Goal: Information Seeking & Learning: Learn about a topic

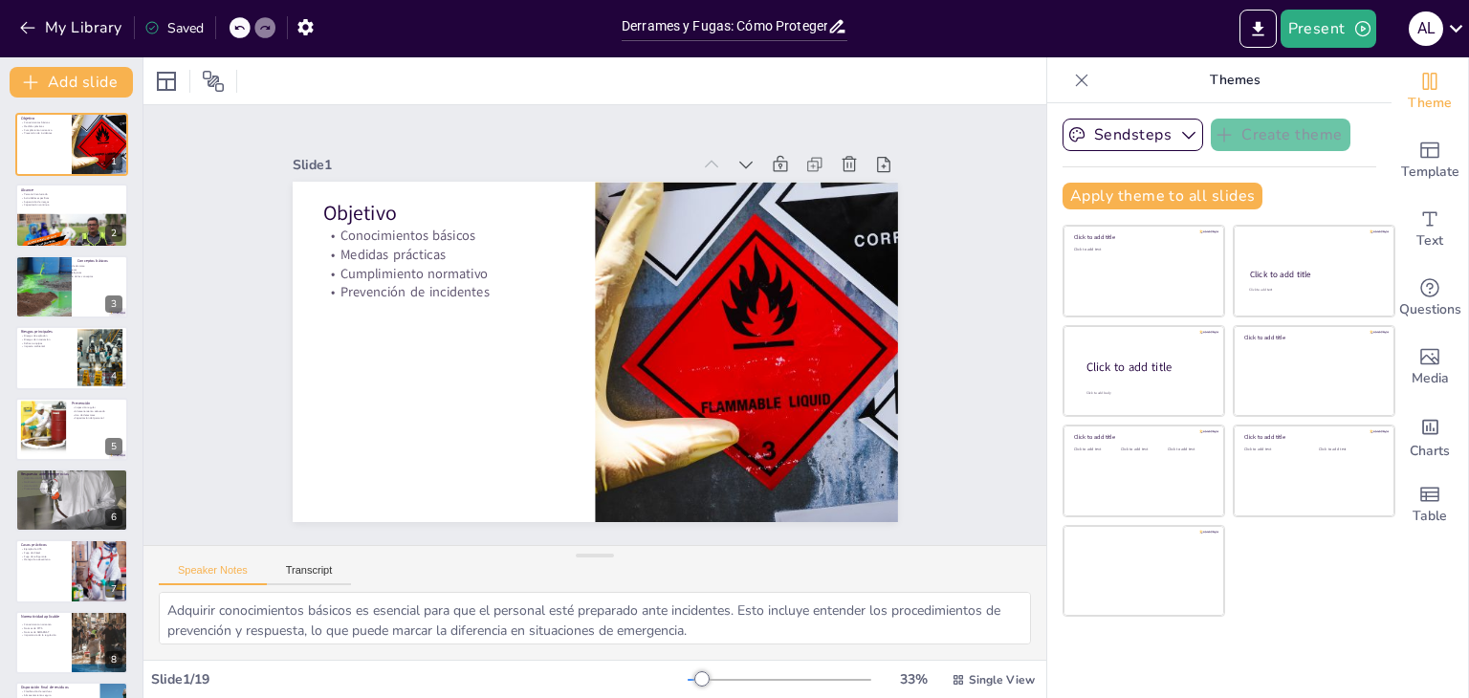
checkbox input "true"
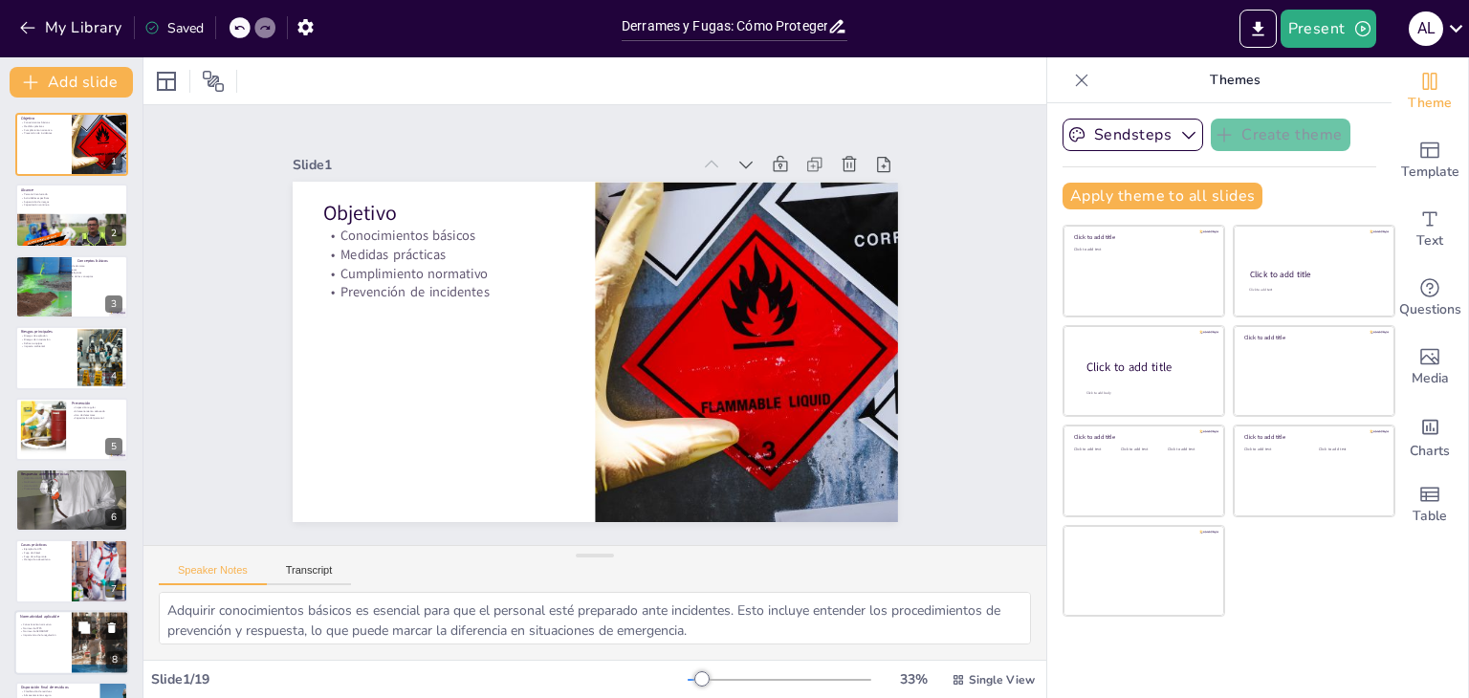
checkbox input "true"
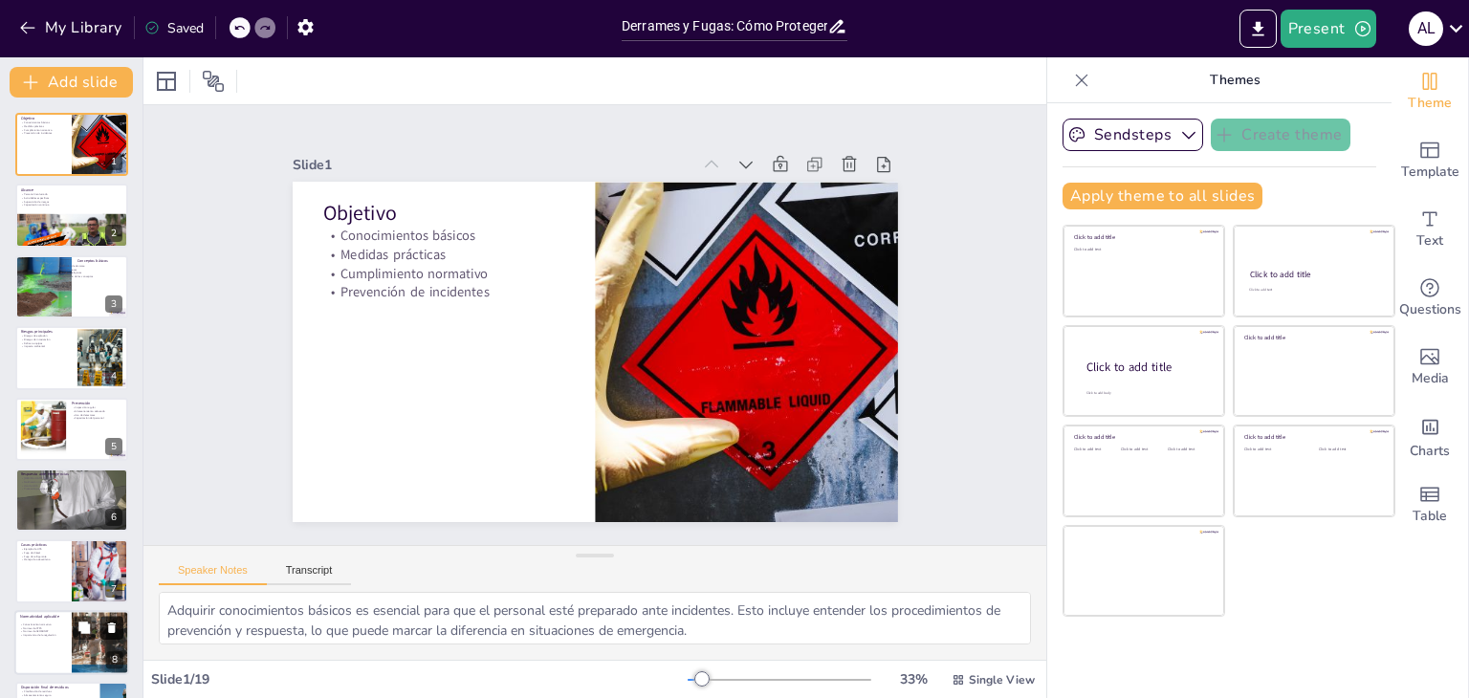
checkbox input "true"
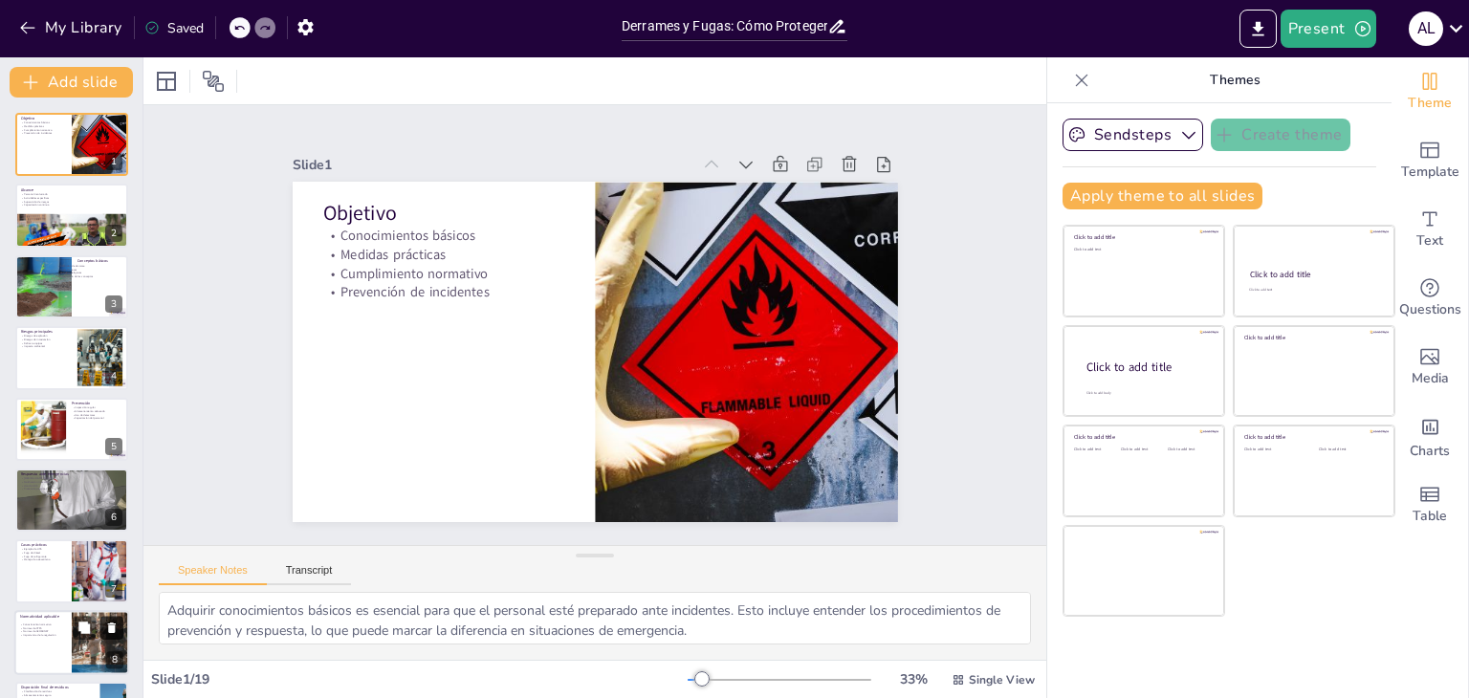
checkbox input "true"
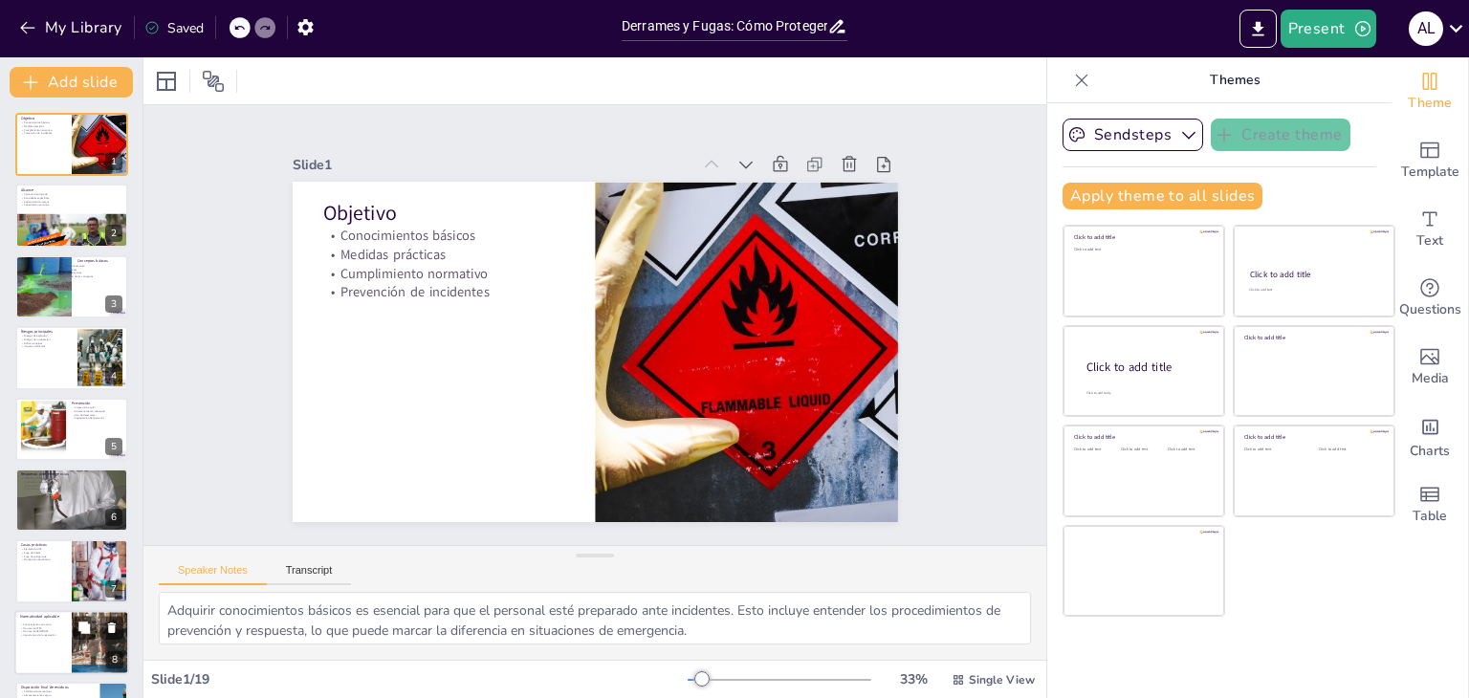
checkbox input "true"
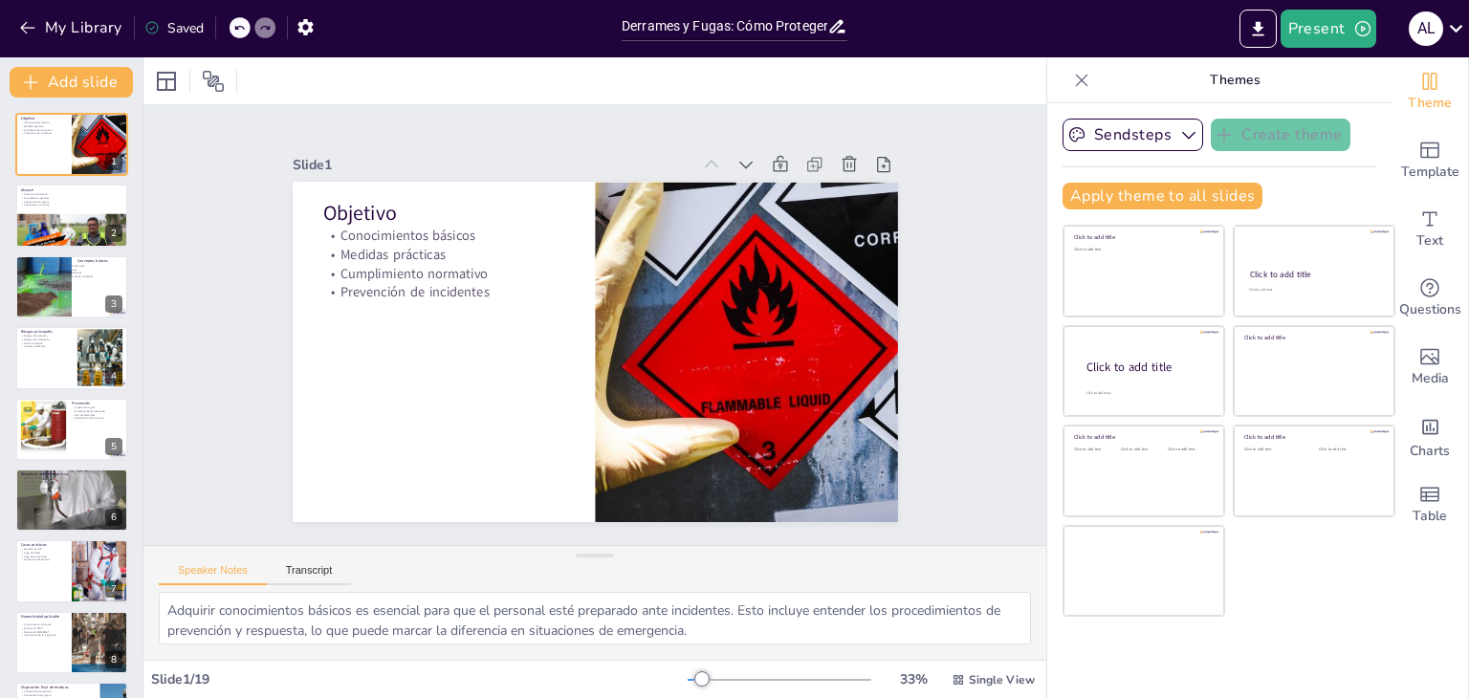
checkbox input "true"
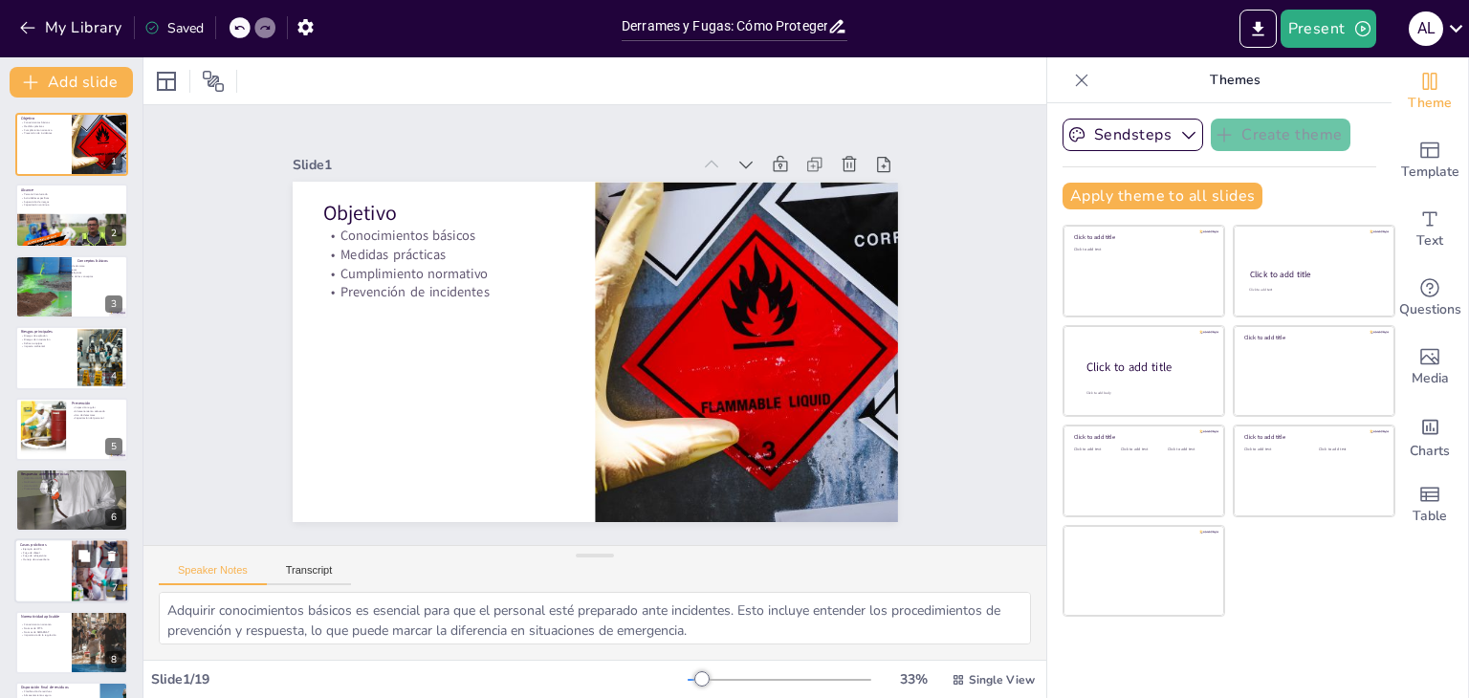
checkbox input "true"
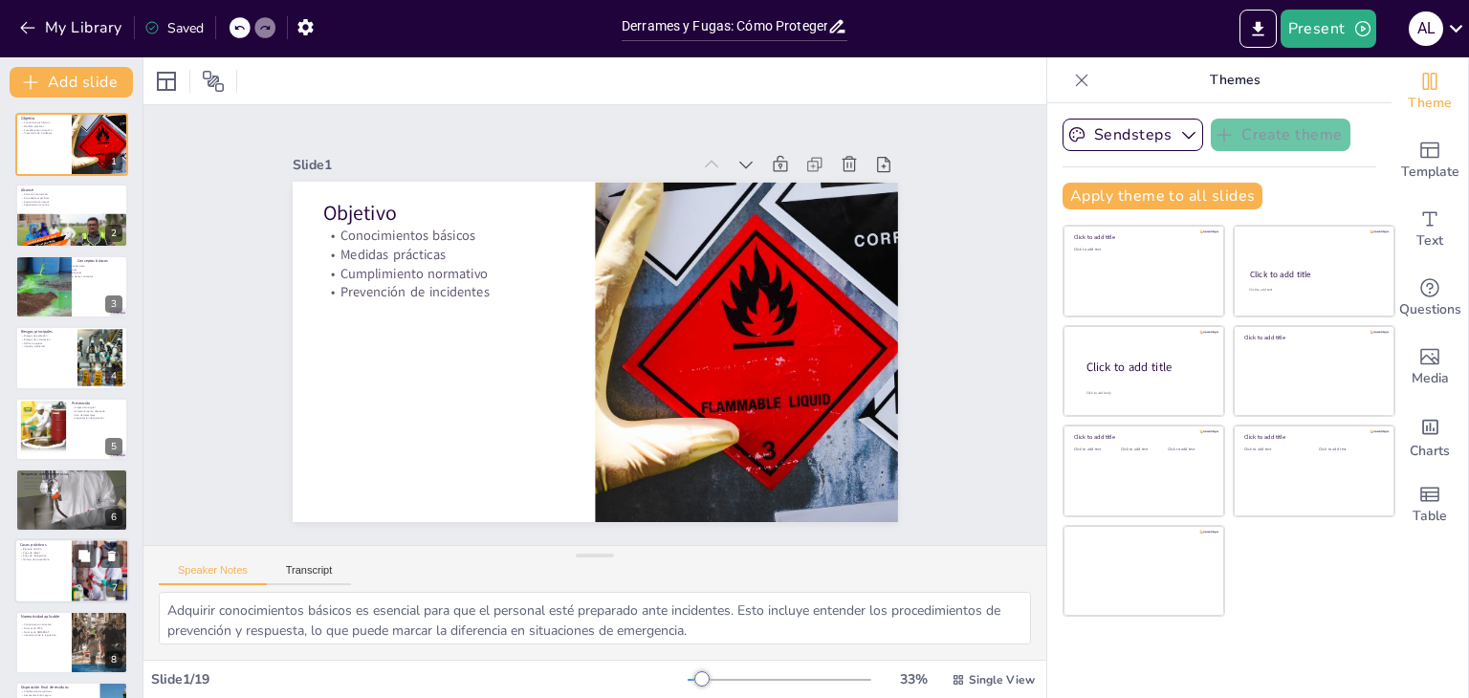
checkbox input "true"
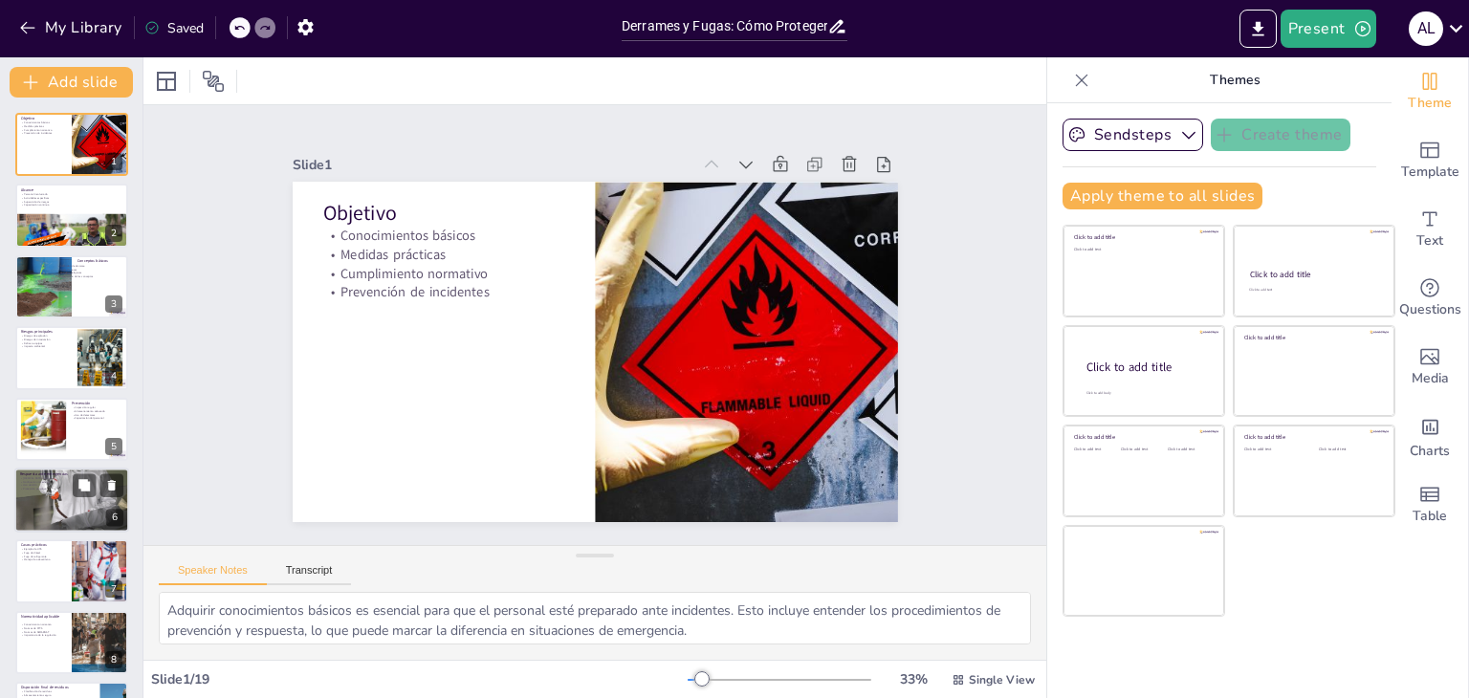
checkbox input "true"
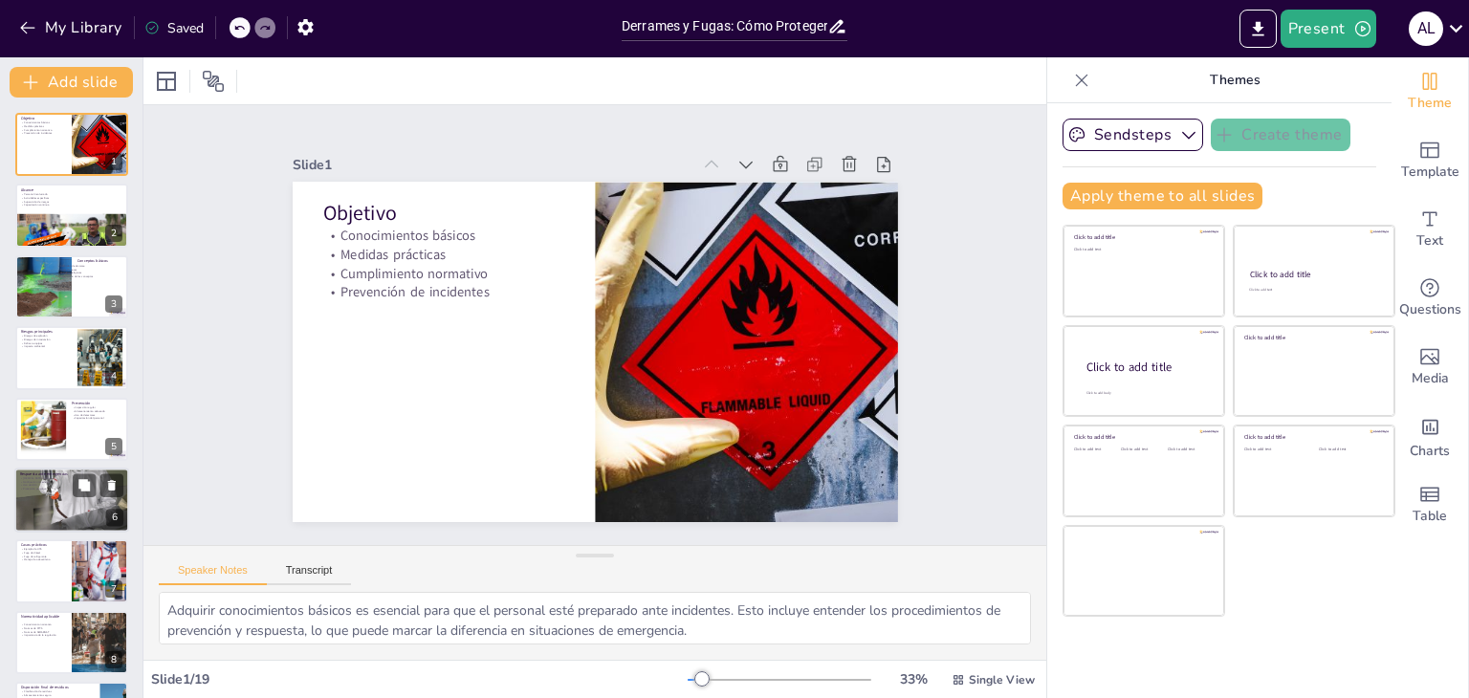
checkbox input "true"
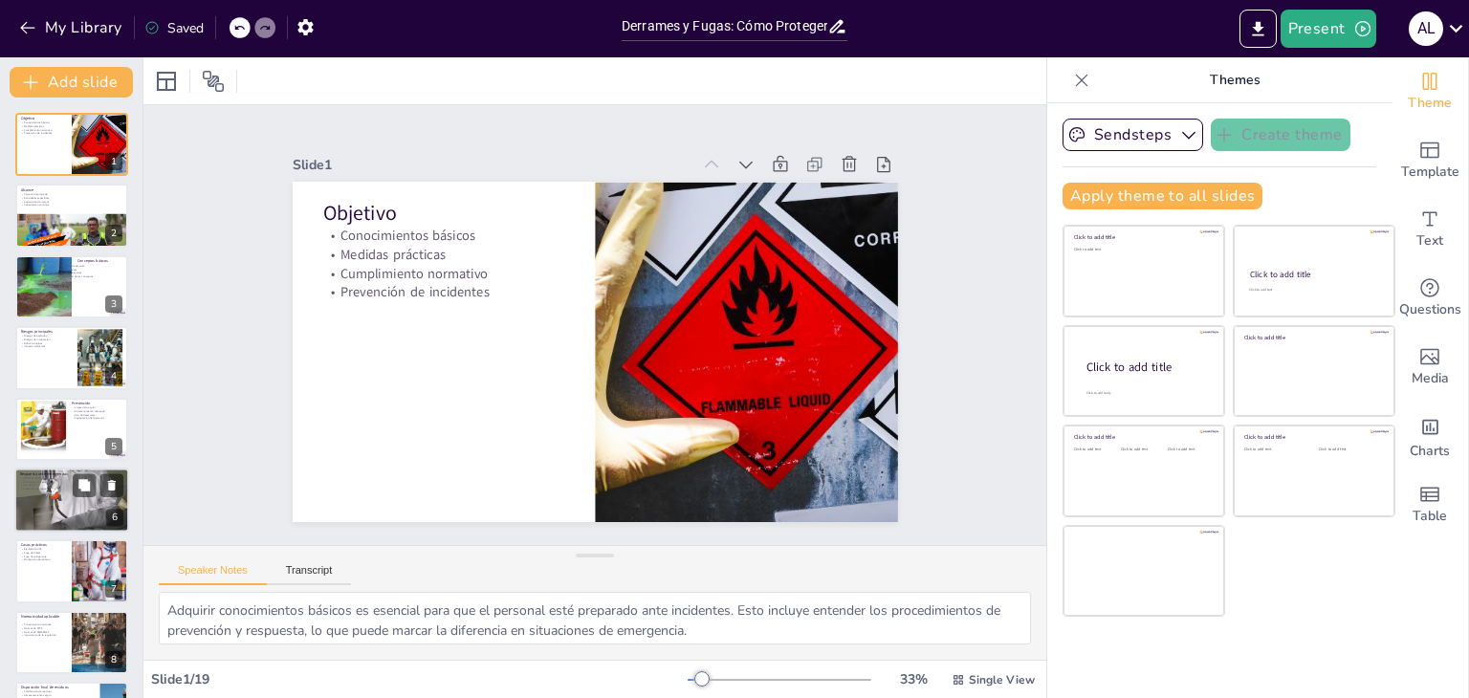
checkbox input "true"
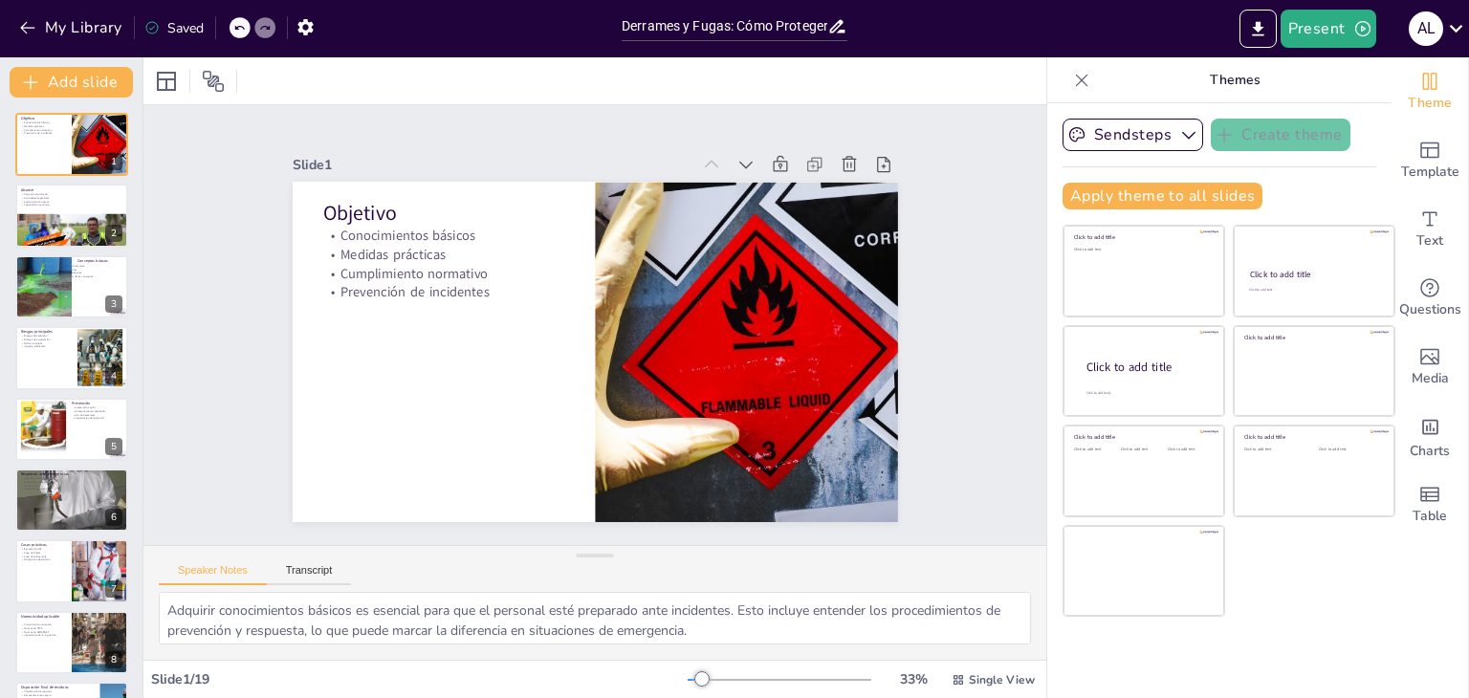
checkbox input "true"
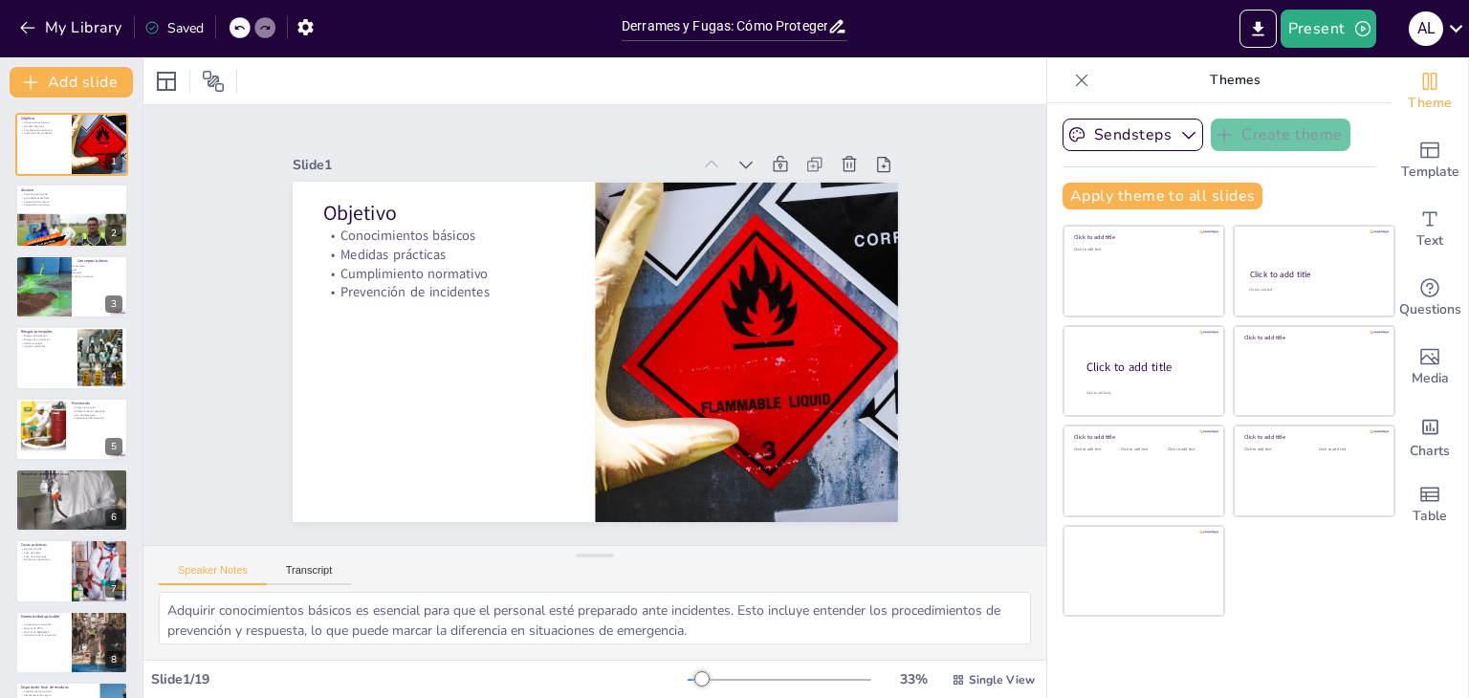
checkbox input "true"
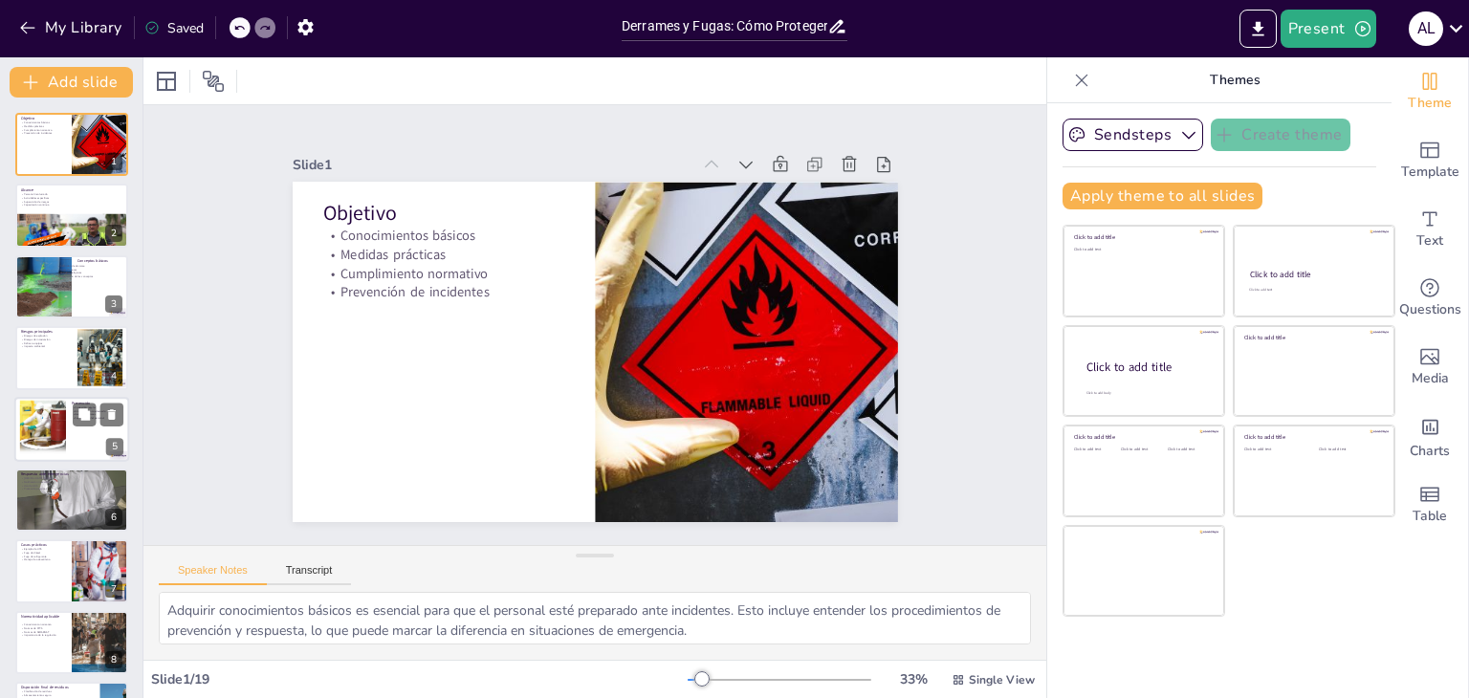
checkbox input "true"
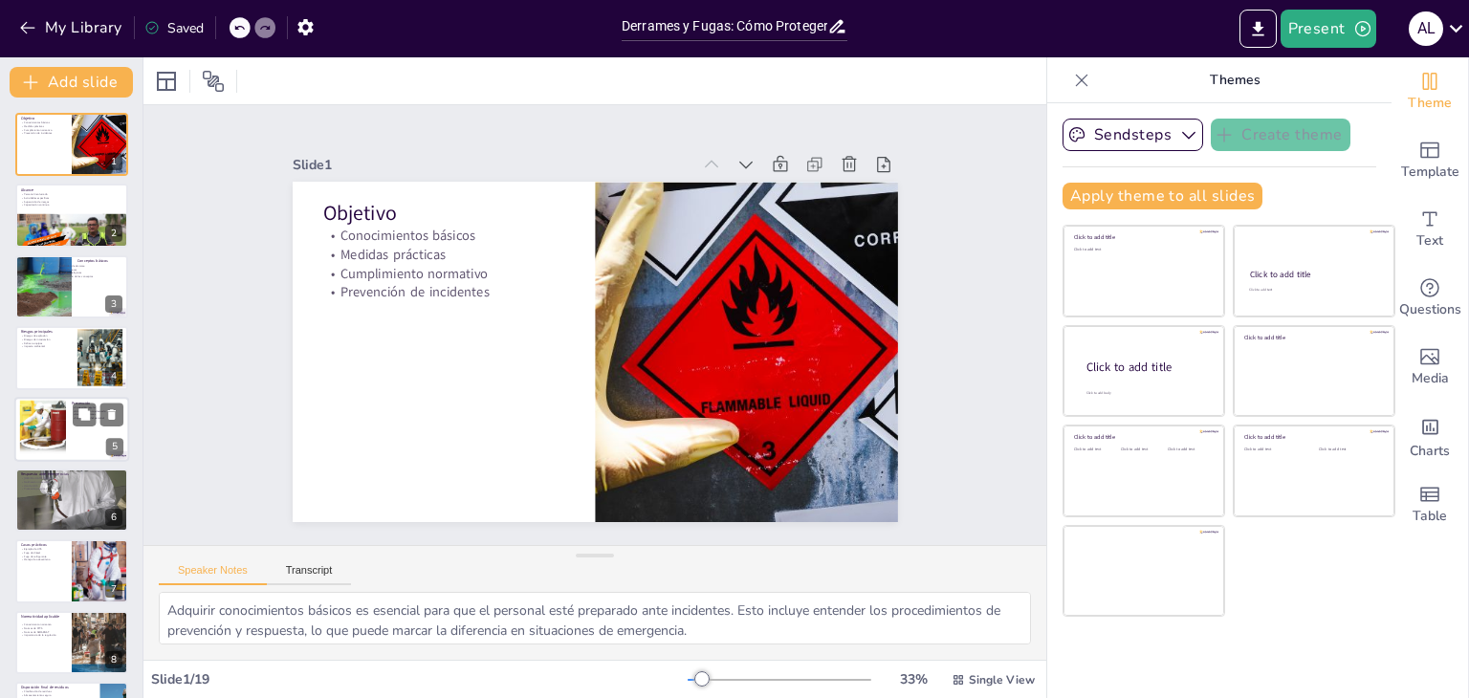
checkbox input "true"
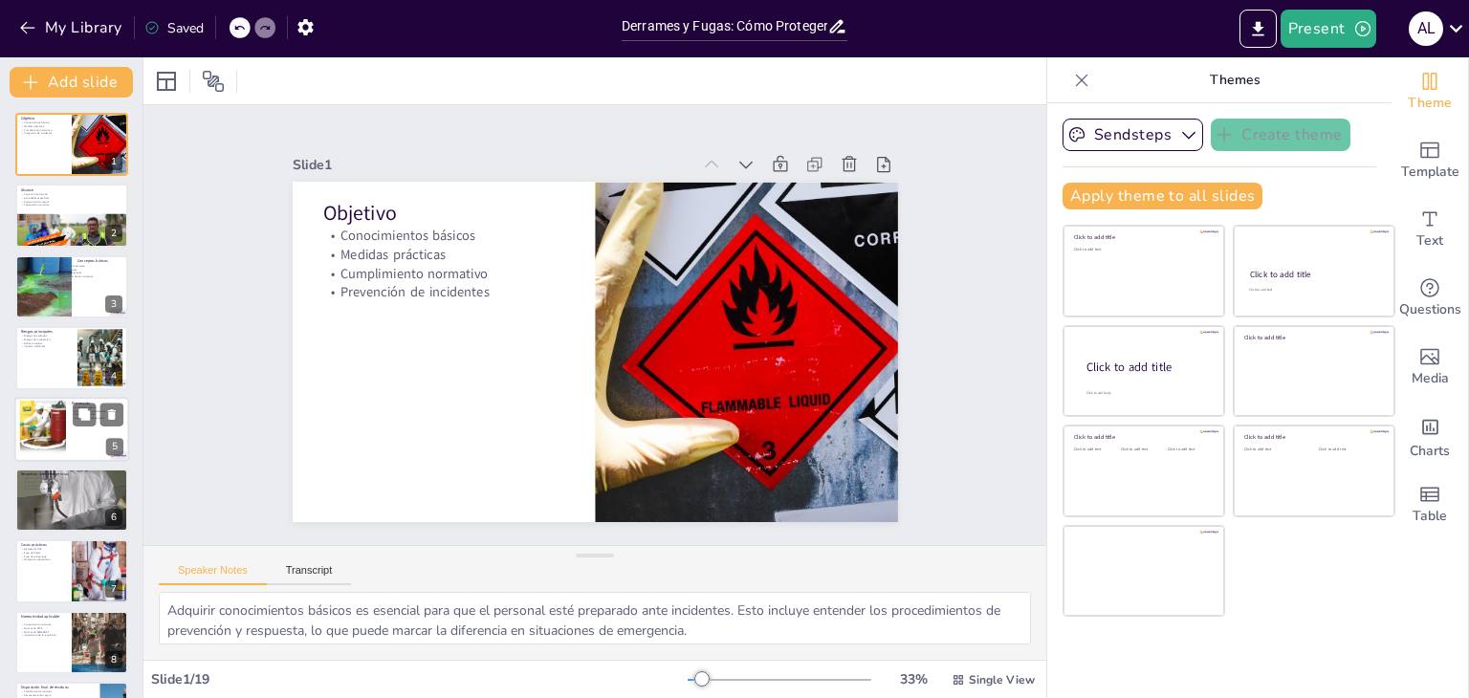
checkbox input "true"
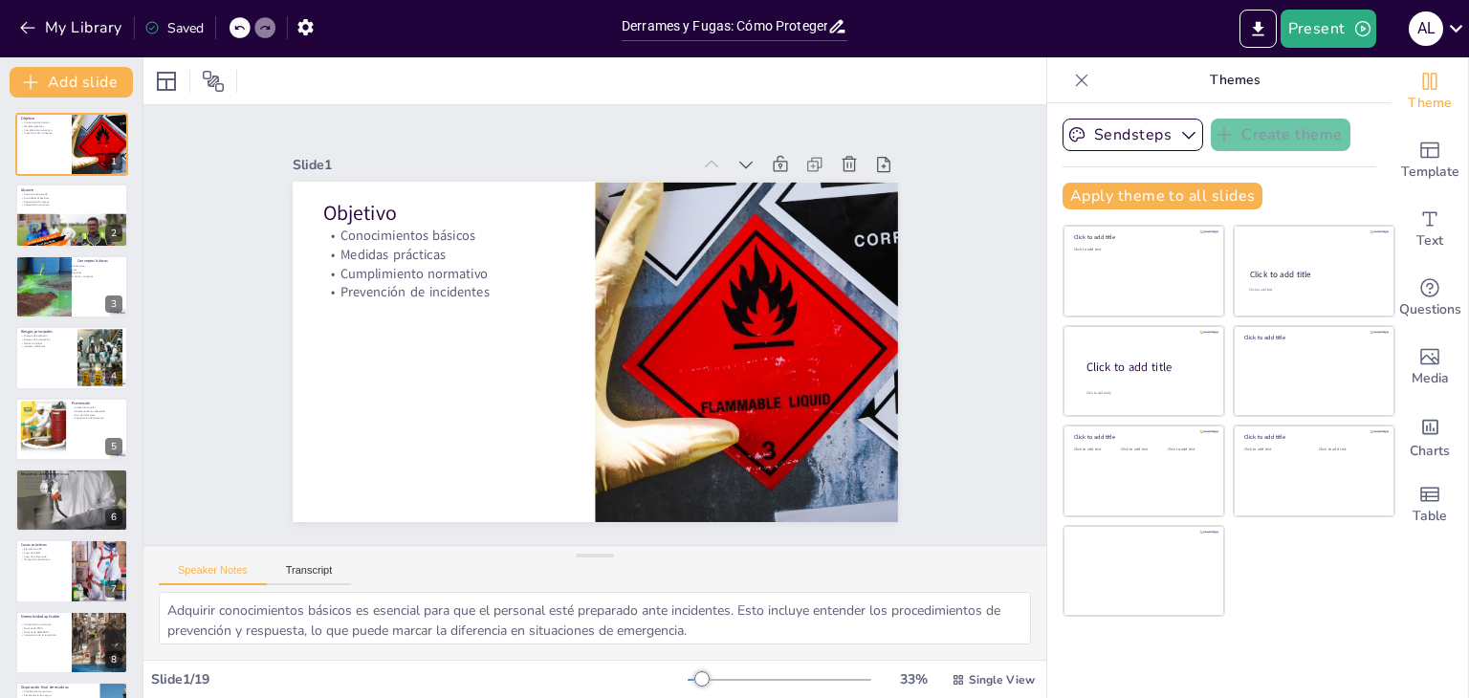
checkbox input "true"
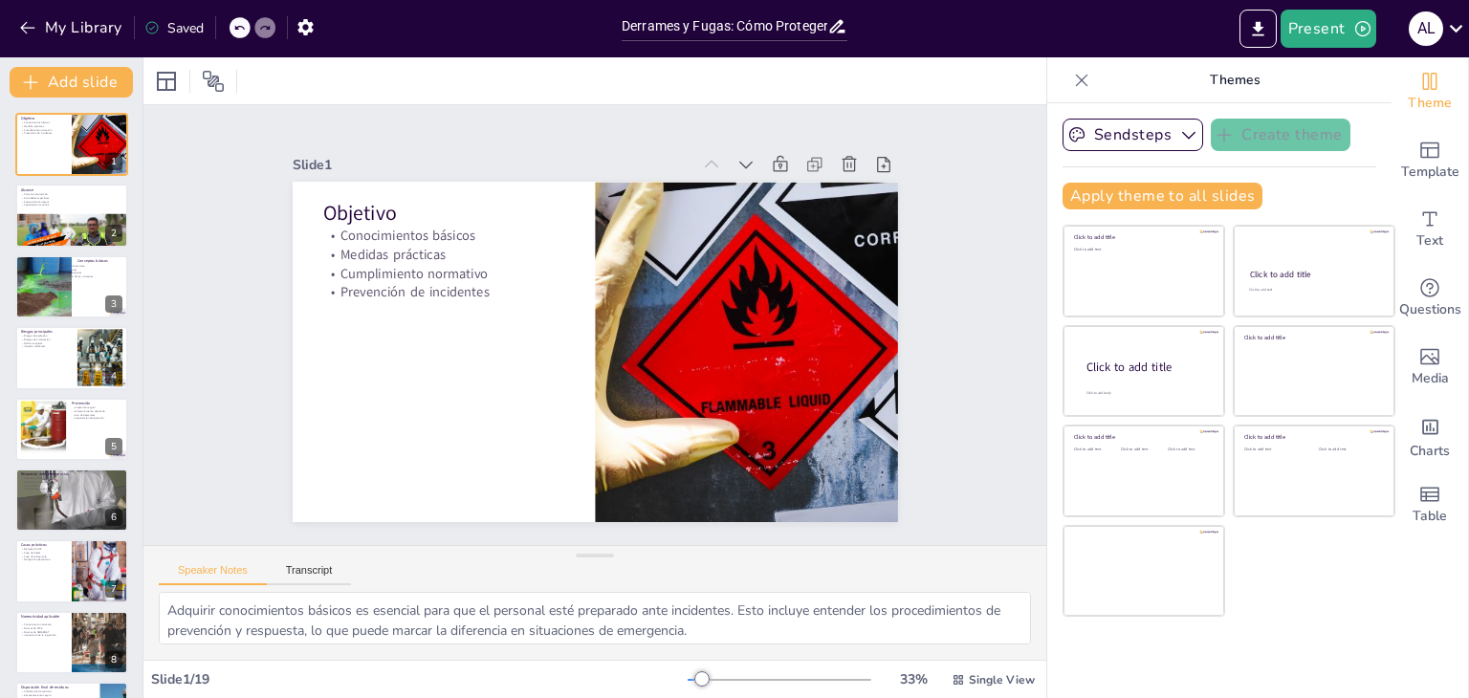
checkbox input "true"
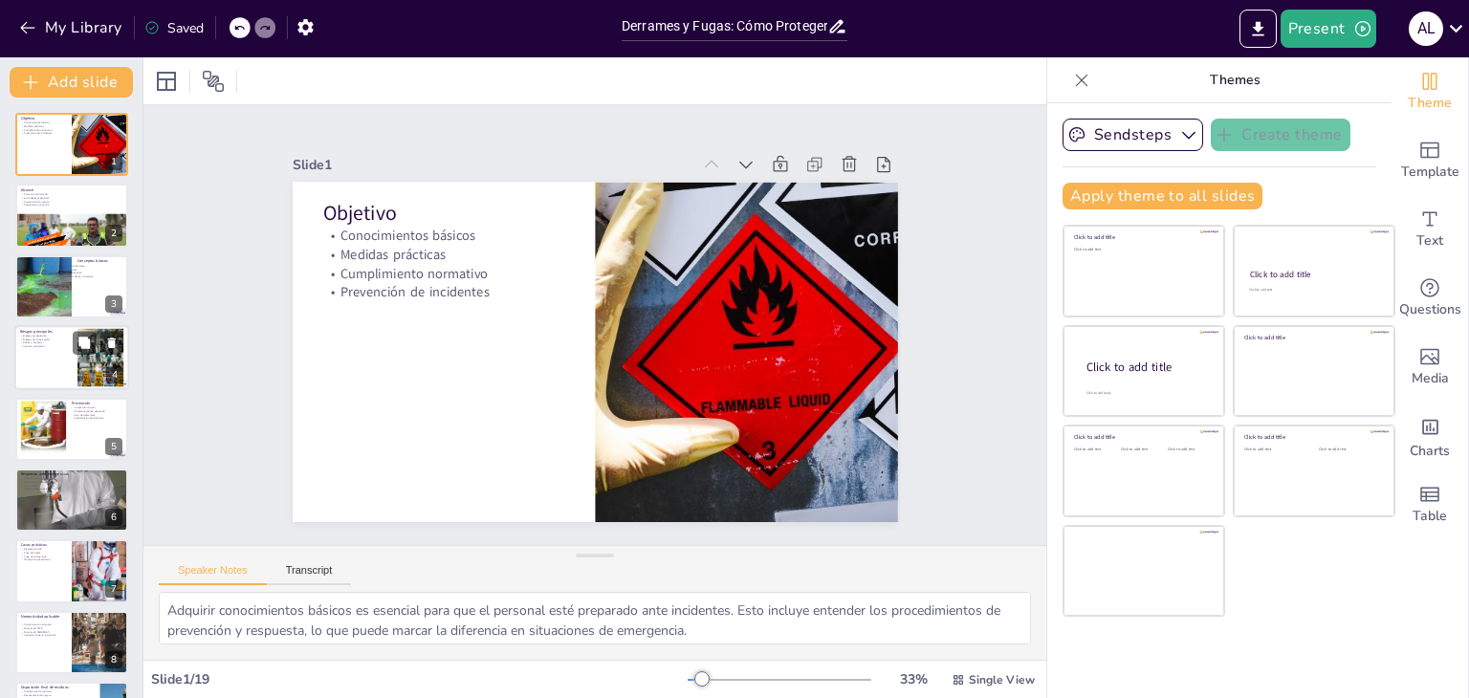
checkbox input "true"
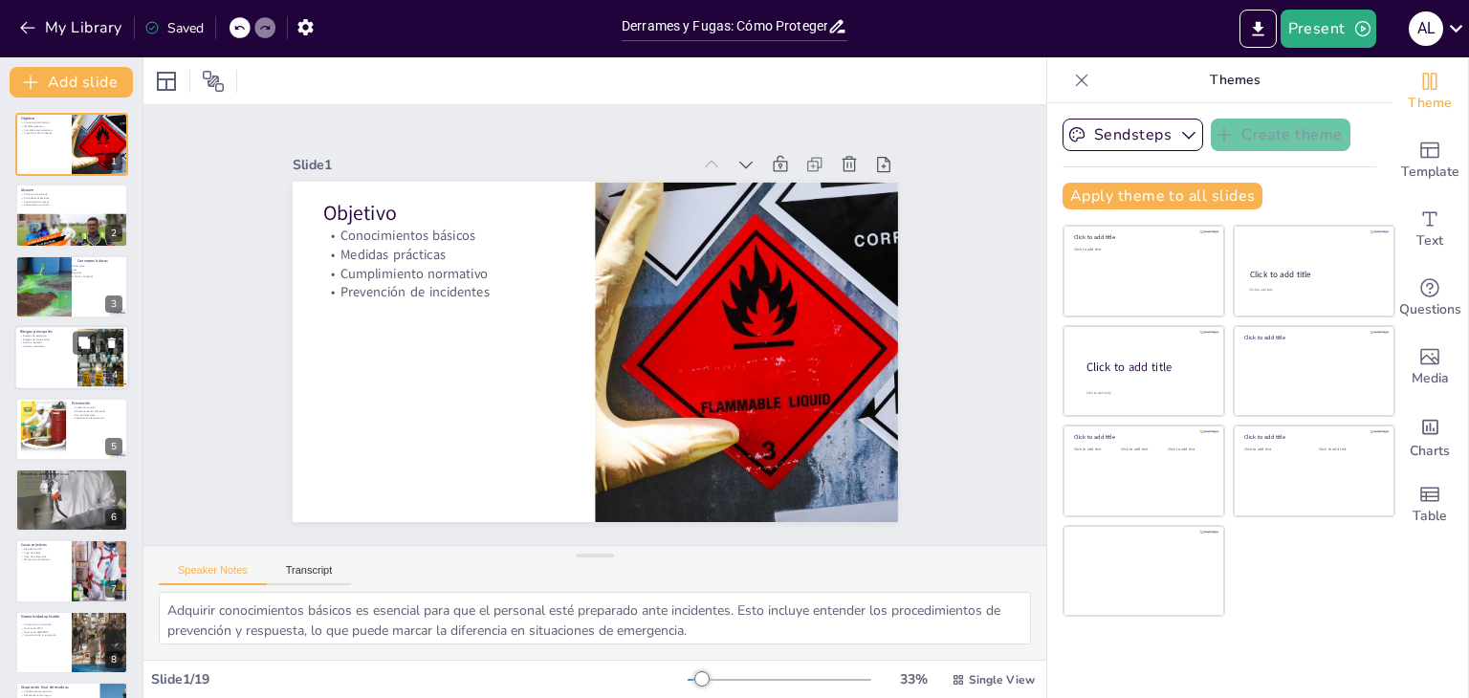
checkbox input "true"
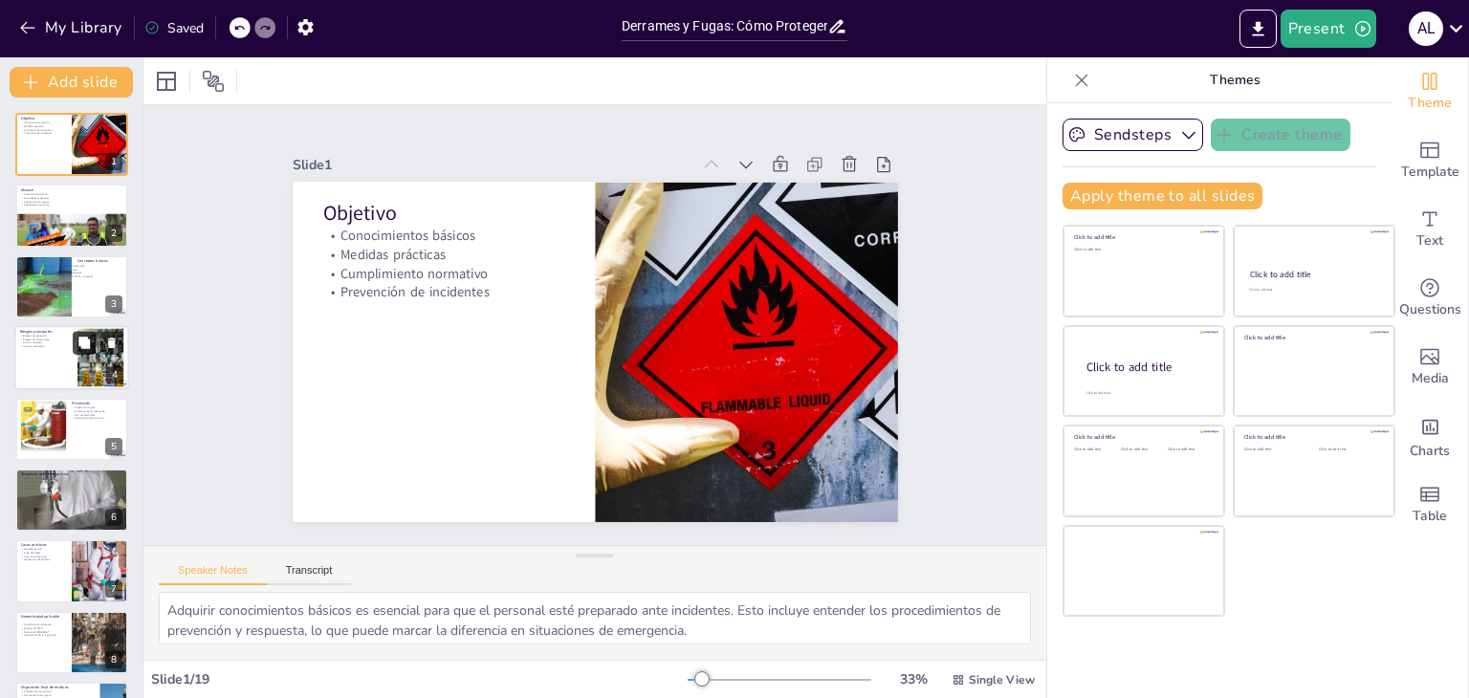
checkbox input "true"
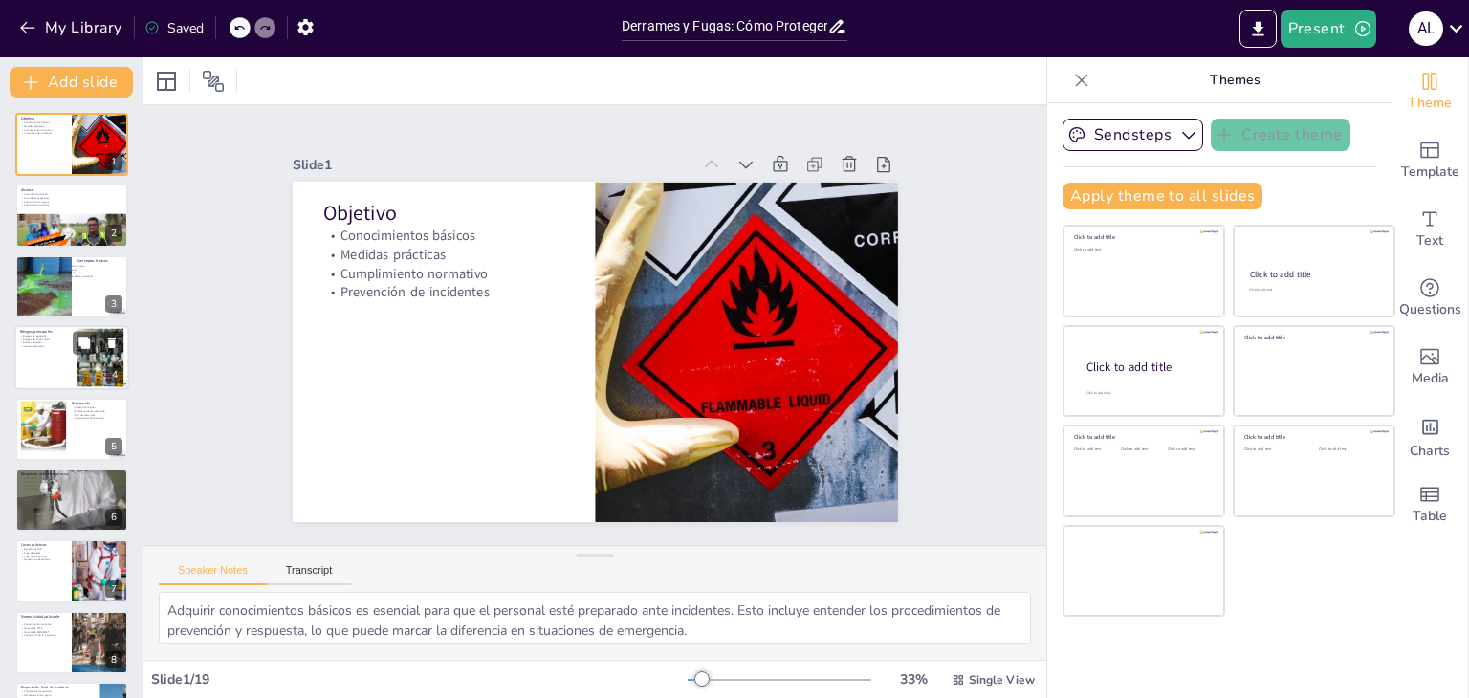
checkbox input "true"
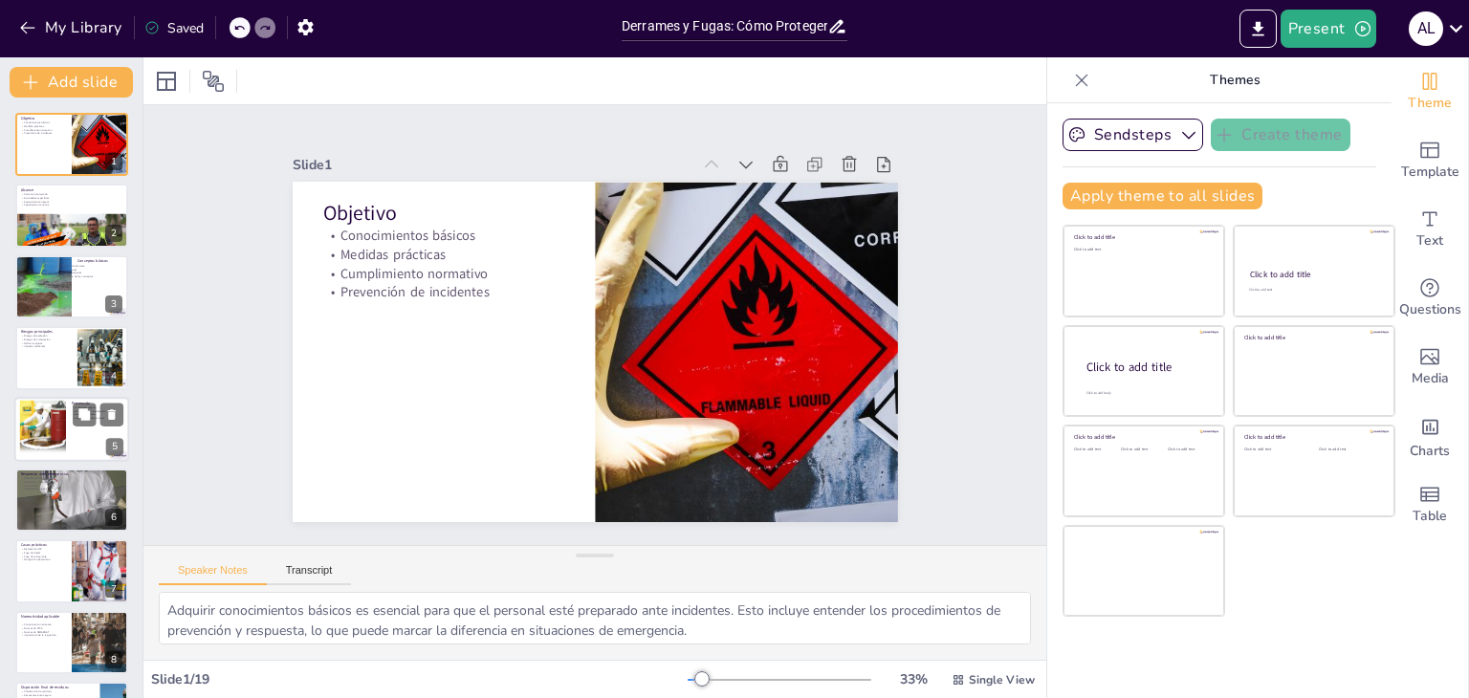
checkbox input "true"
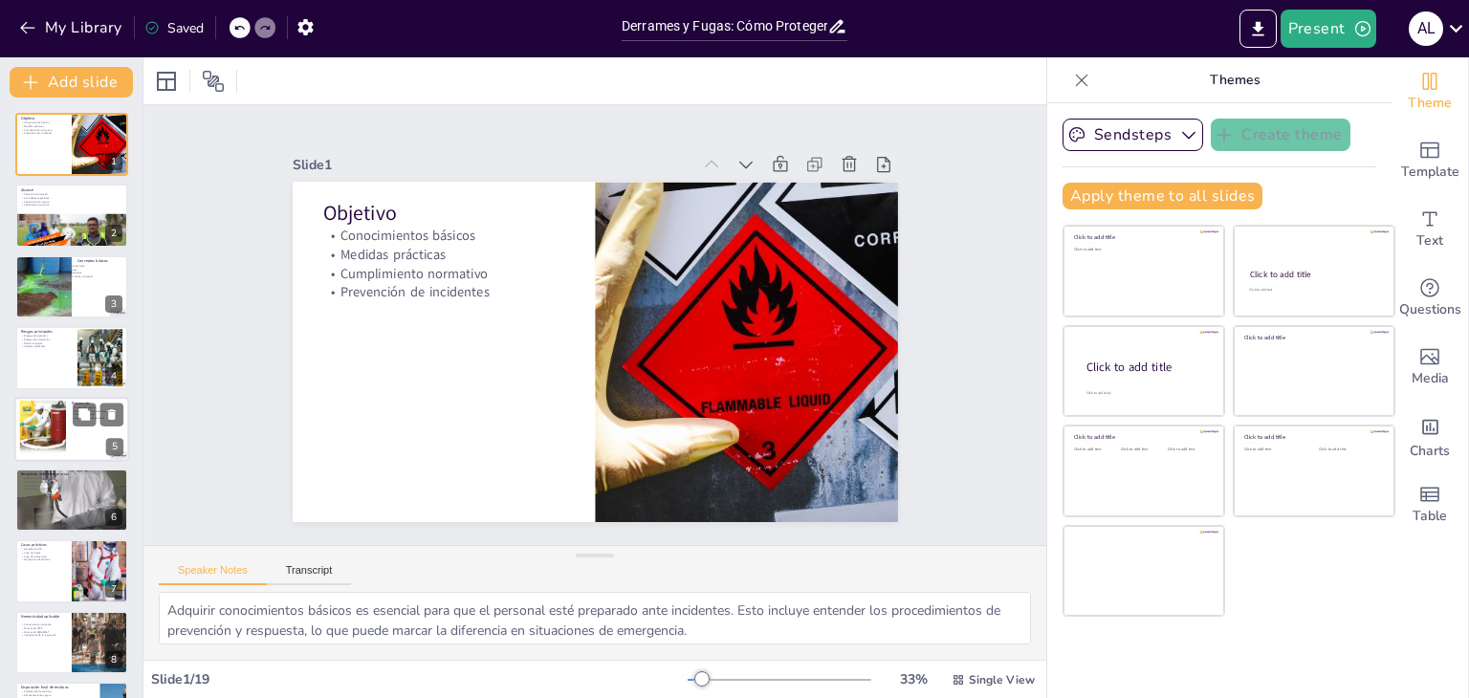
checkbox input "true"
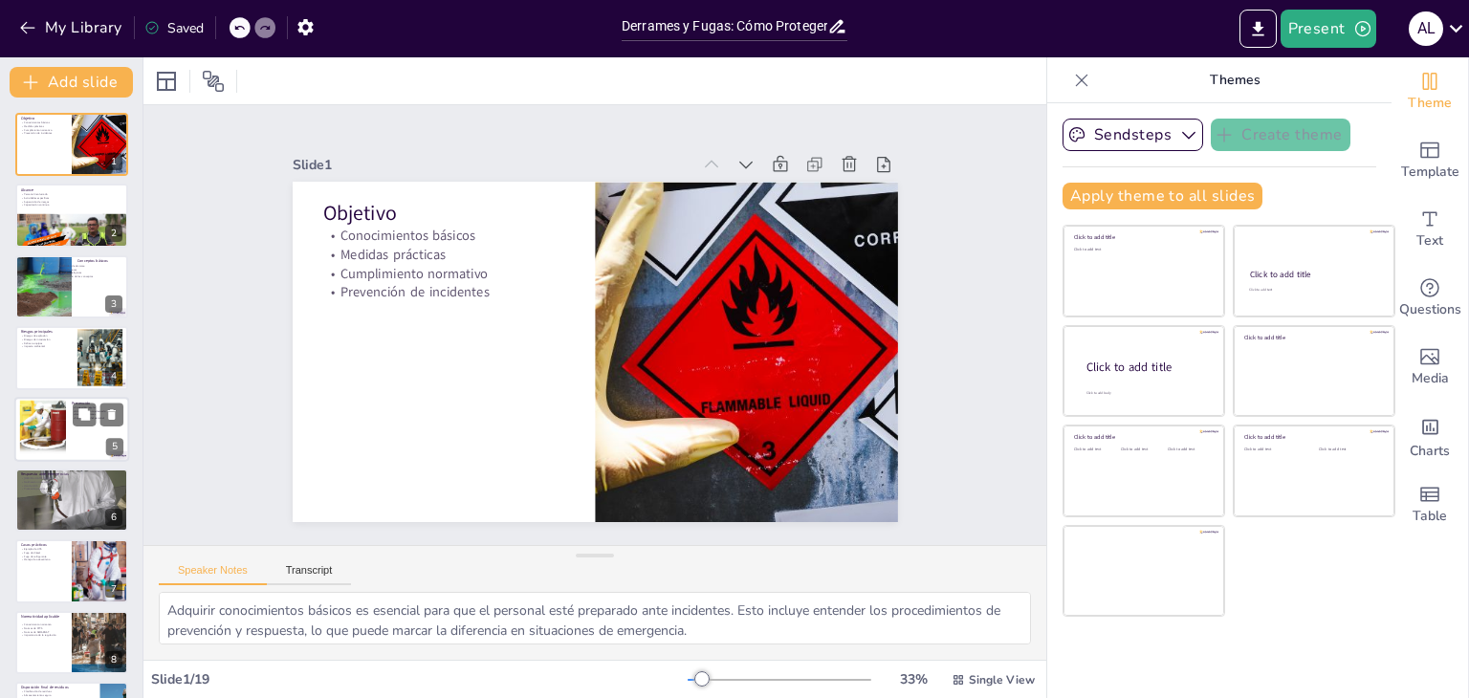
checkbox input "true"
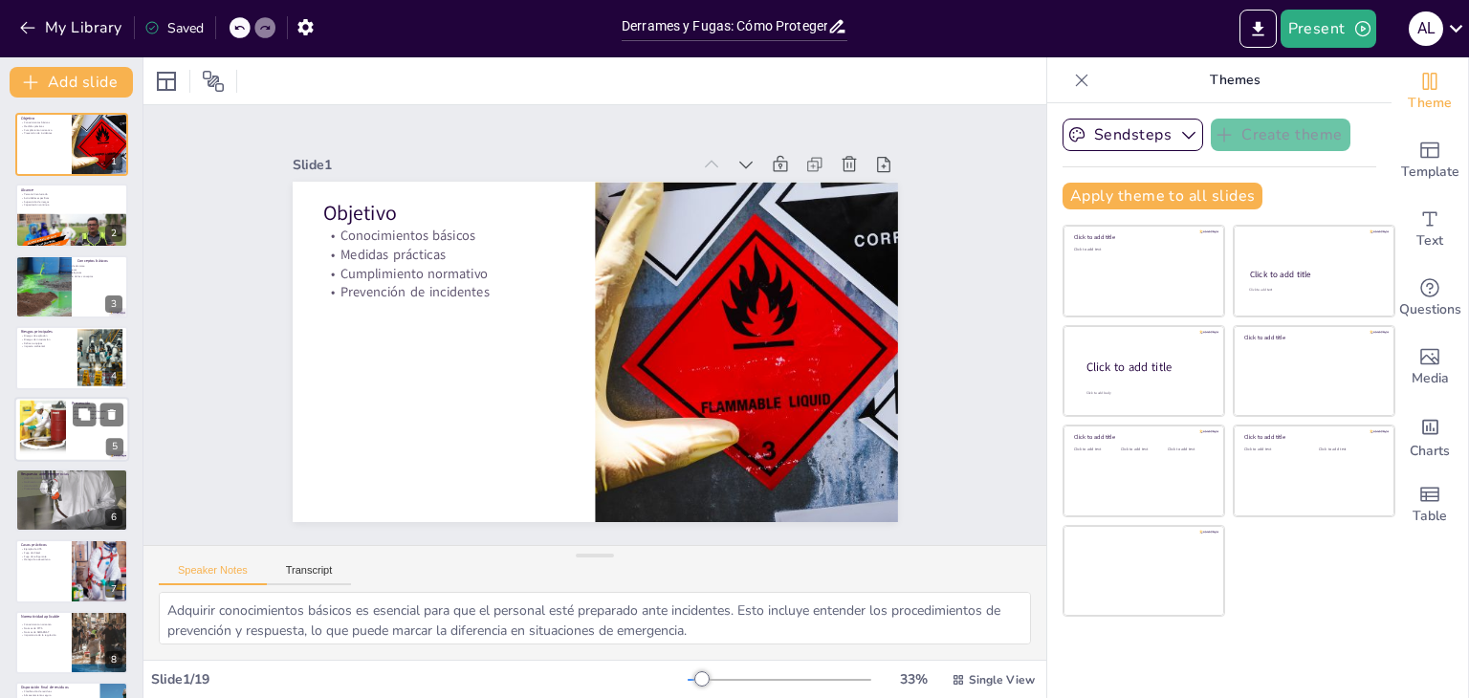
click at [61, 420] on div at bounding box center [43, 429] width 90 height 58
checkbox input "true"
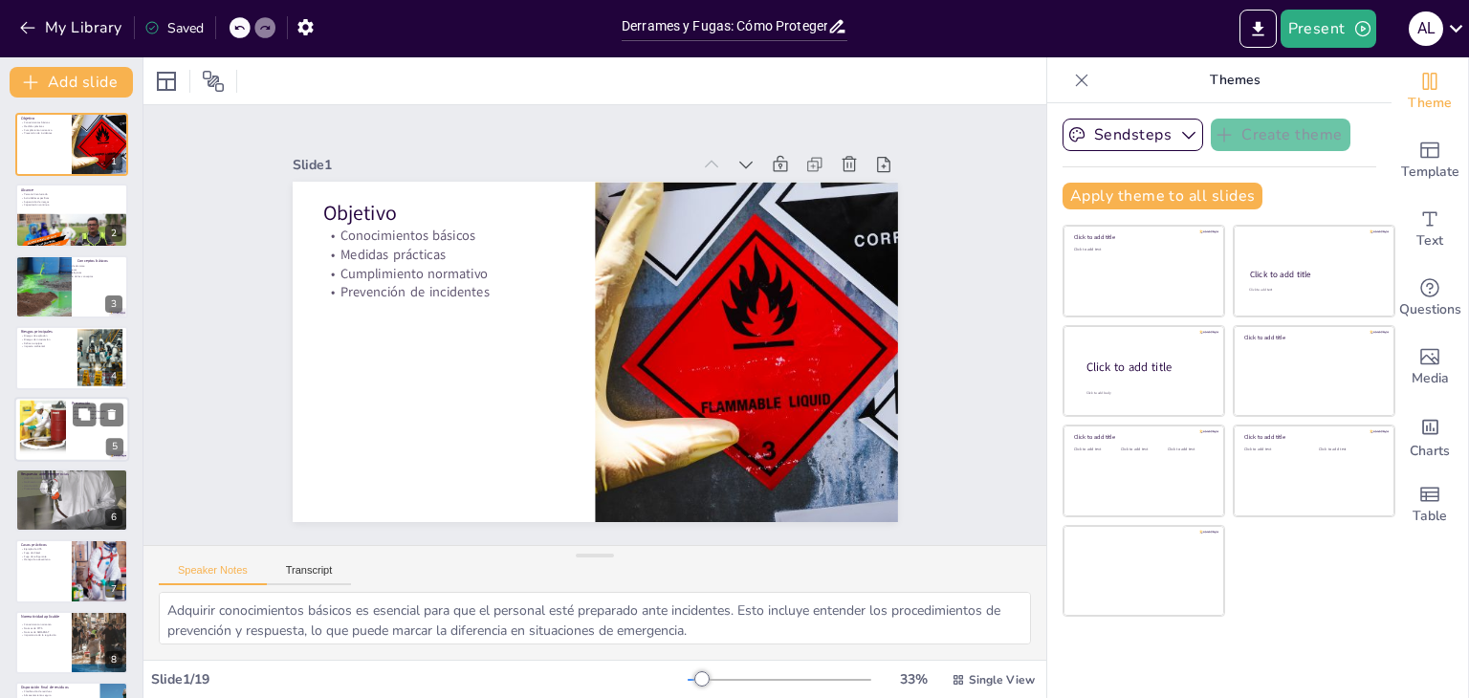
checkbox input "true"
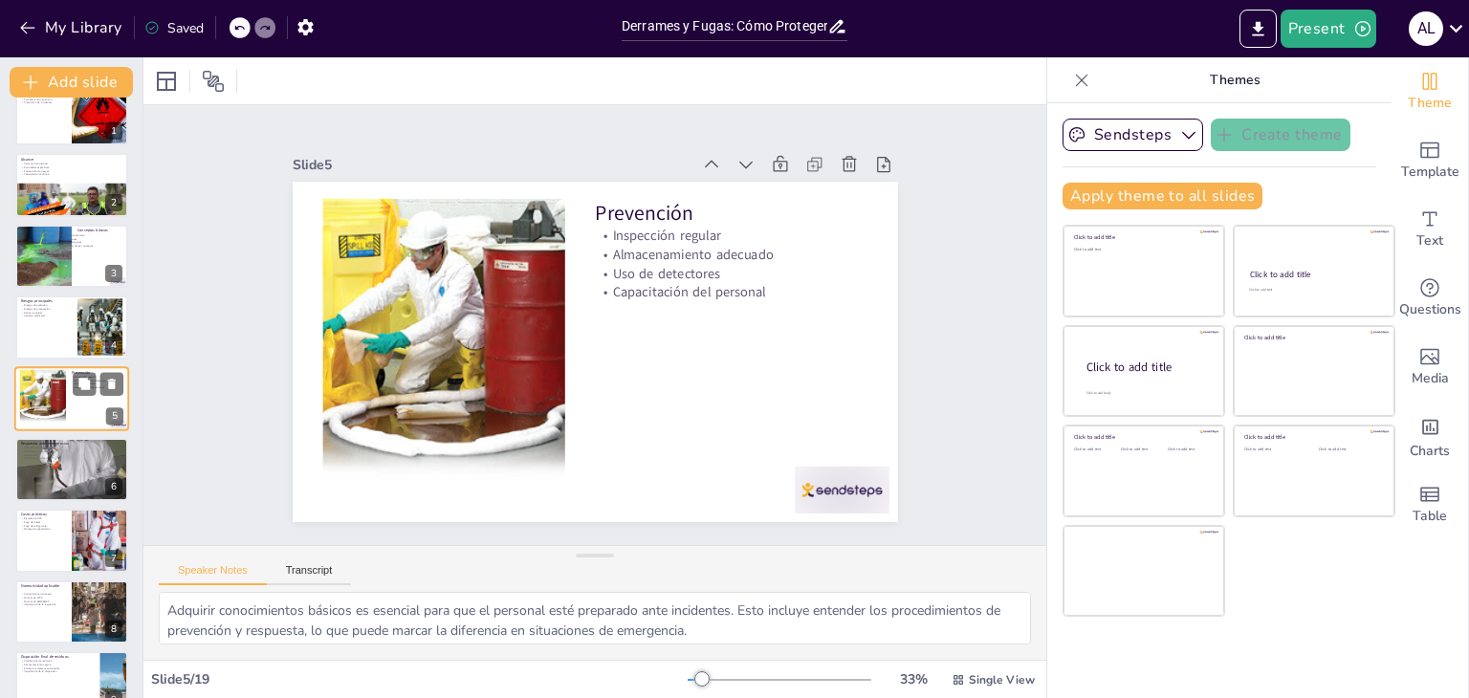
checkbox input "true"
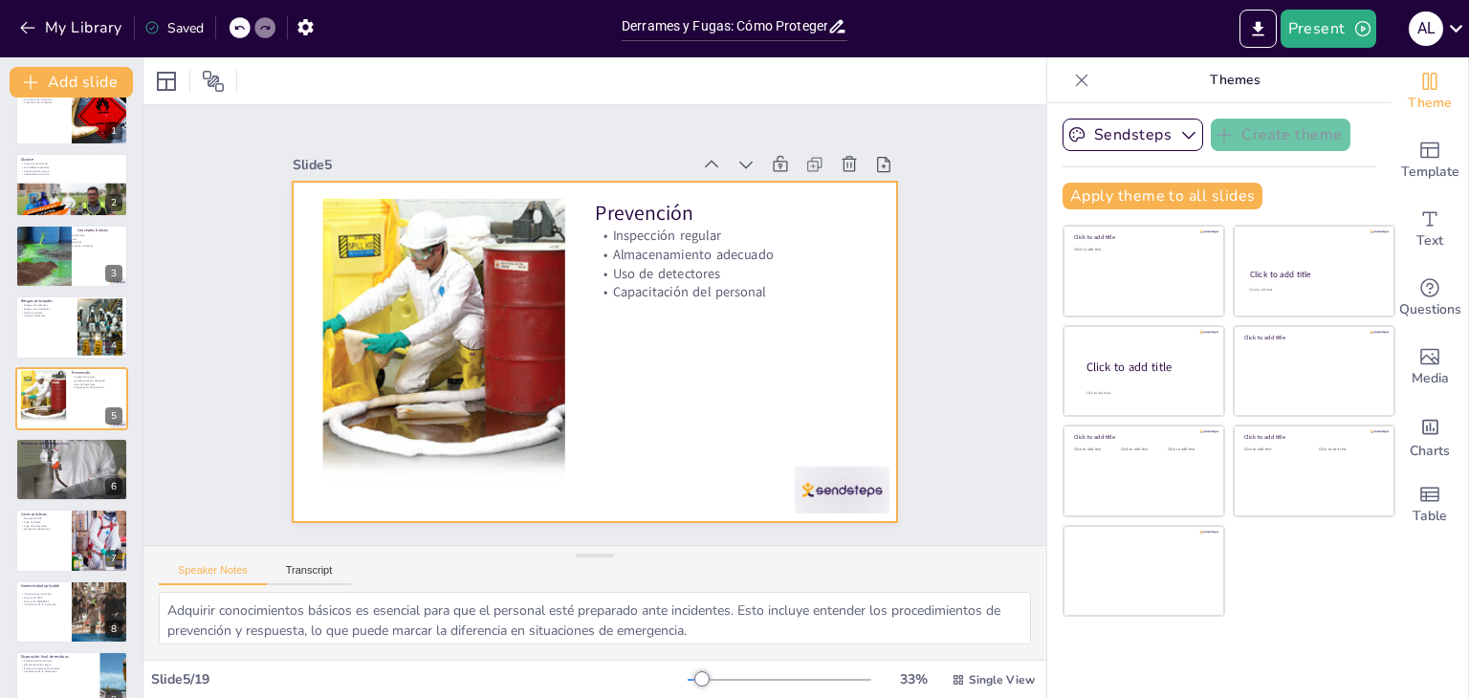
checkbox input "true"
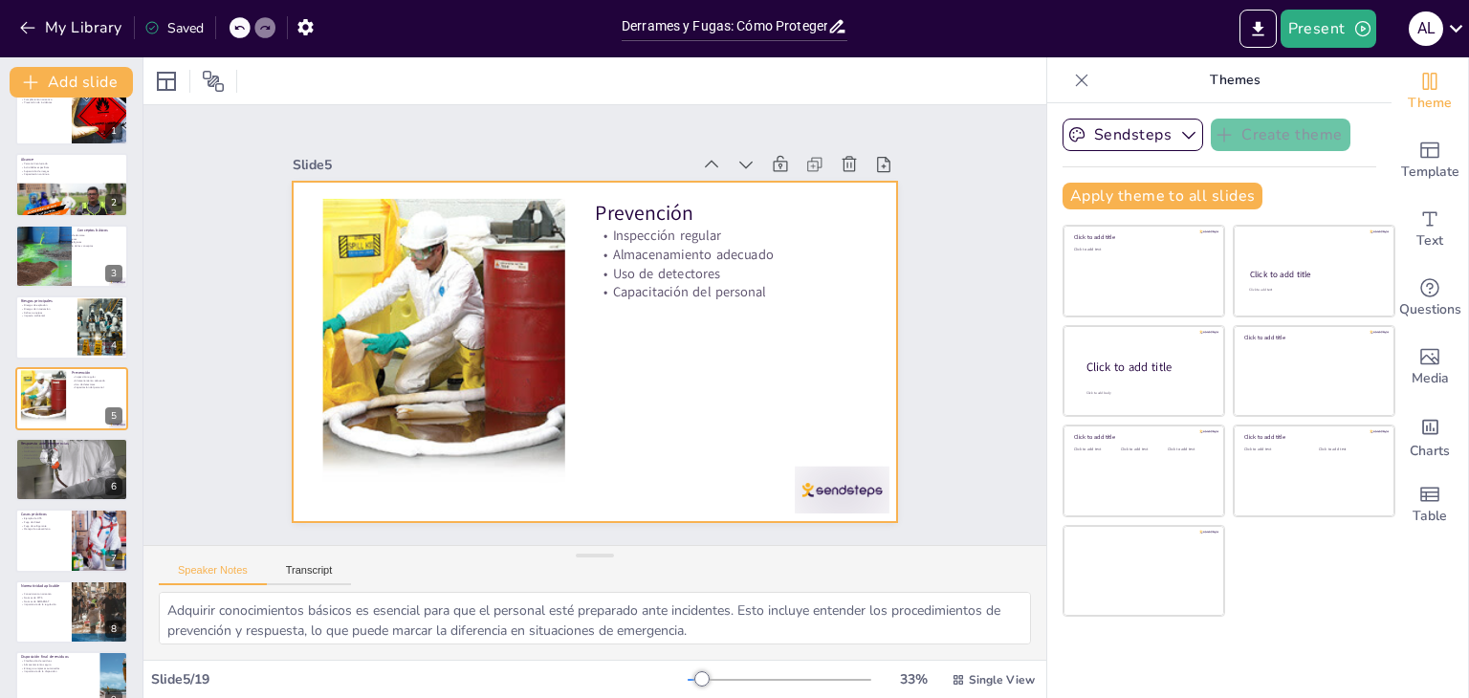
checkbox input "true"
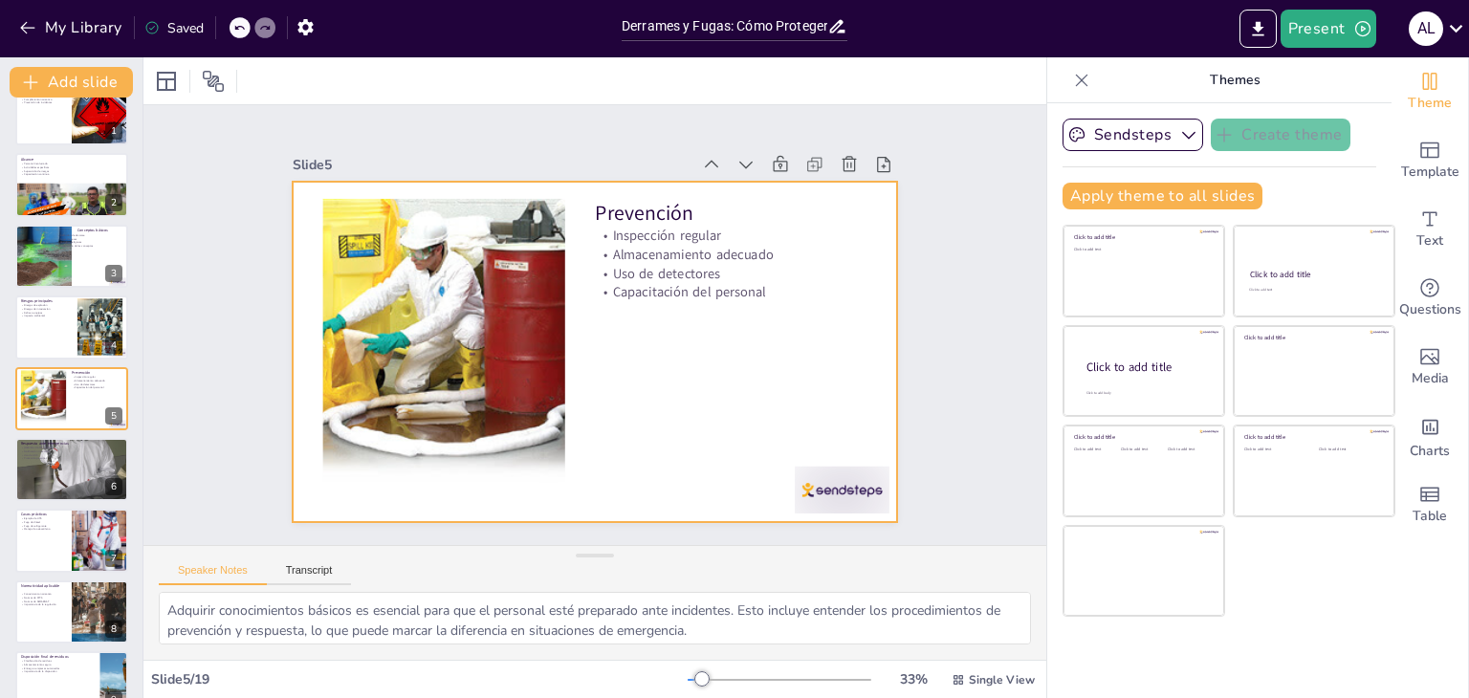
checkbox input "true"
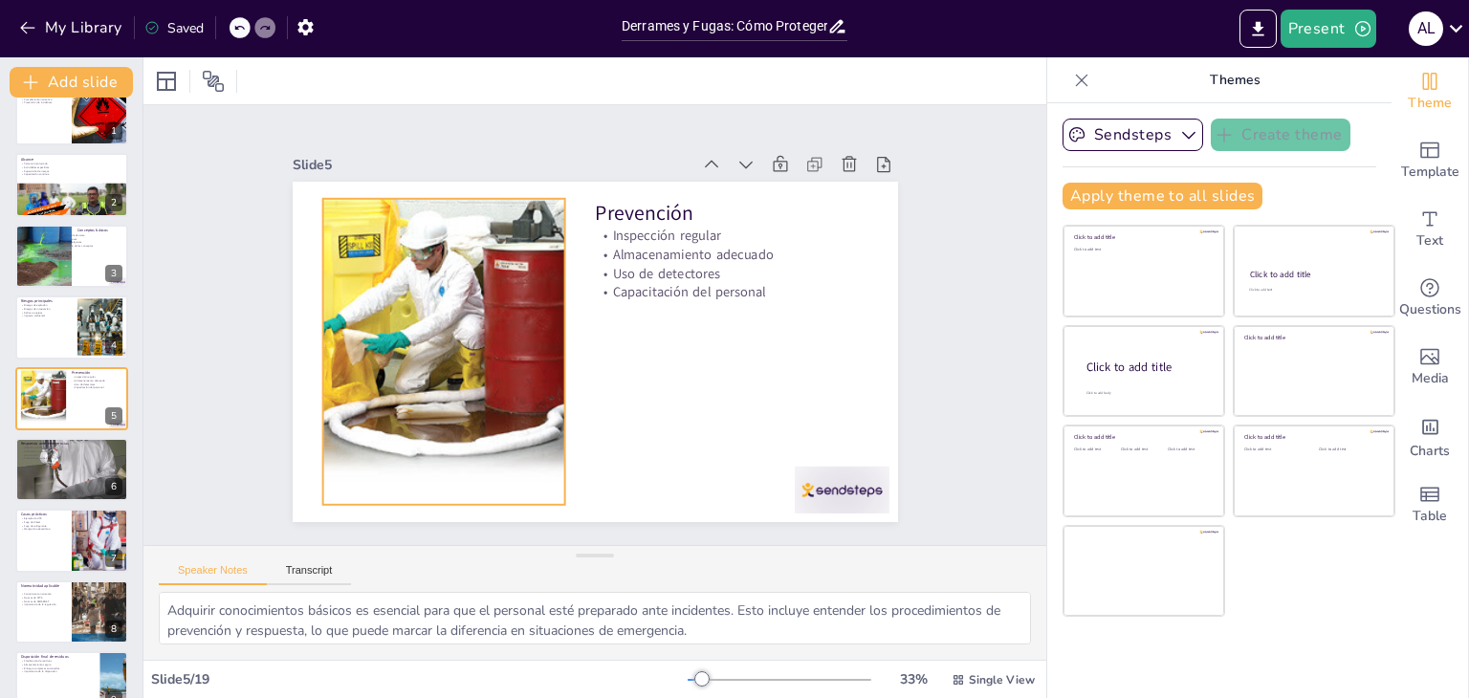
checkbox input "true"
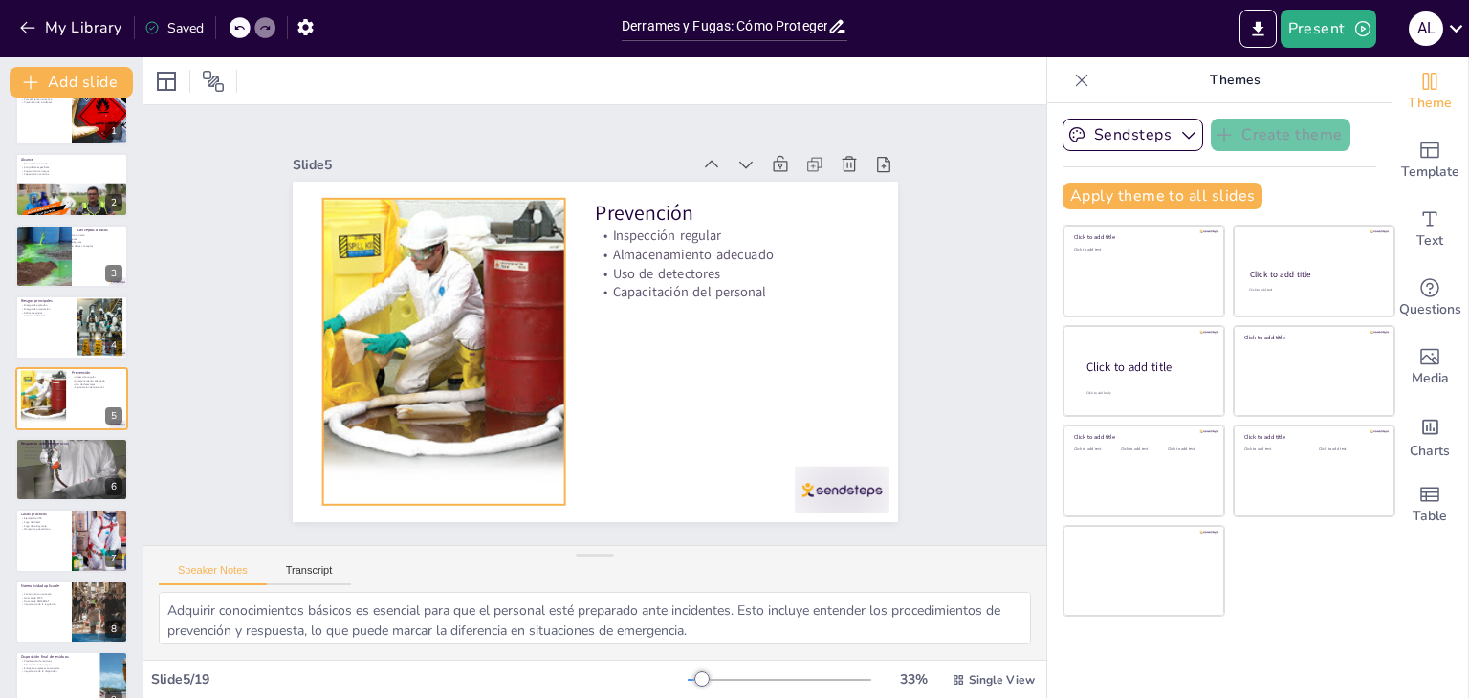
checkbox input "true"
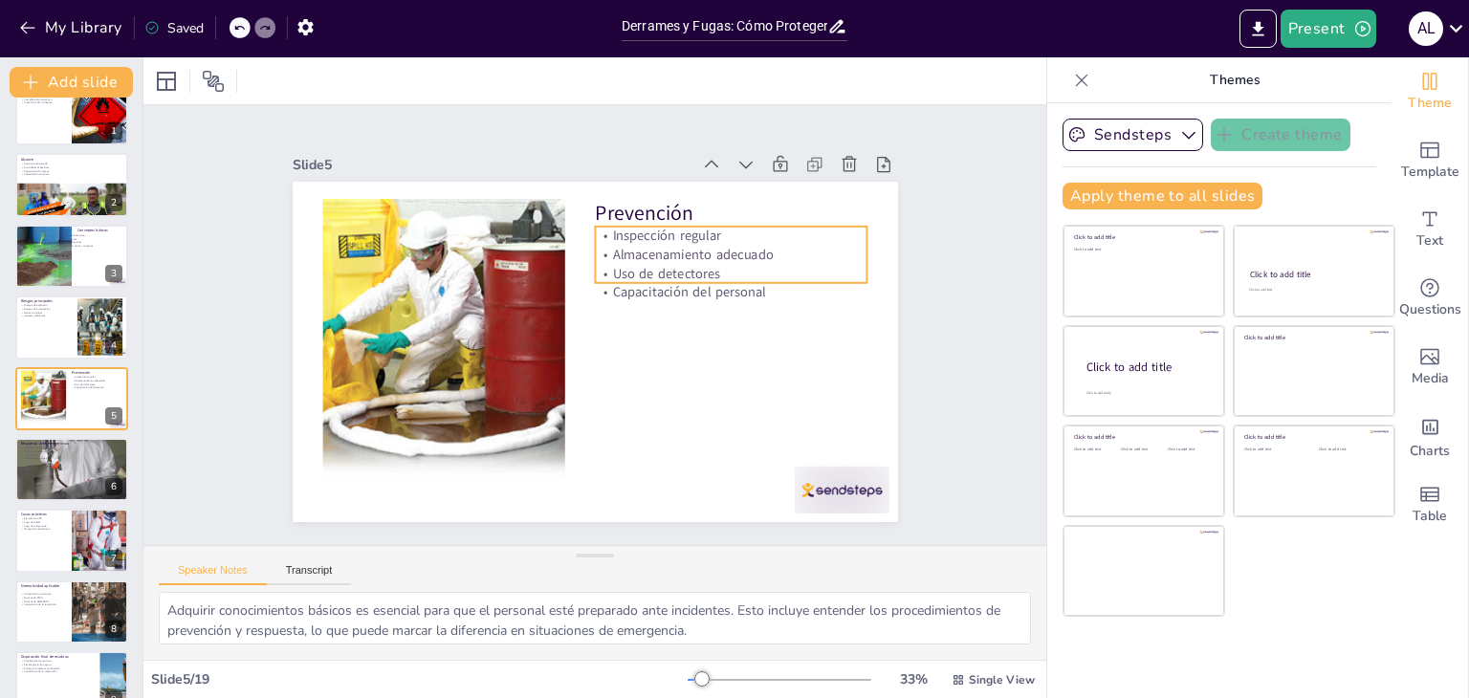
checkbox input "true"
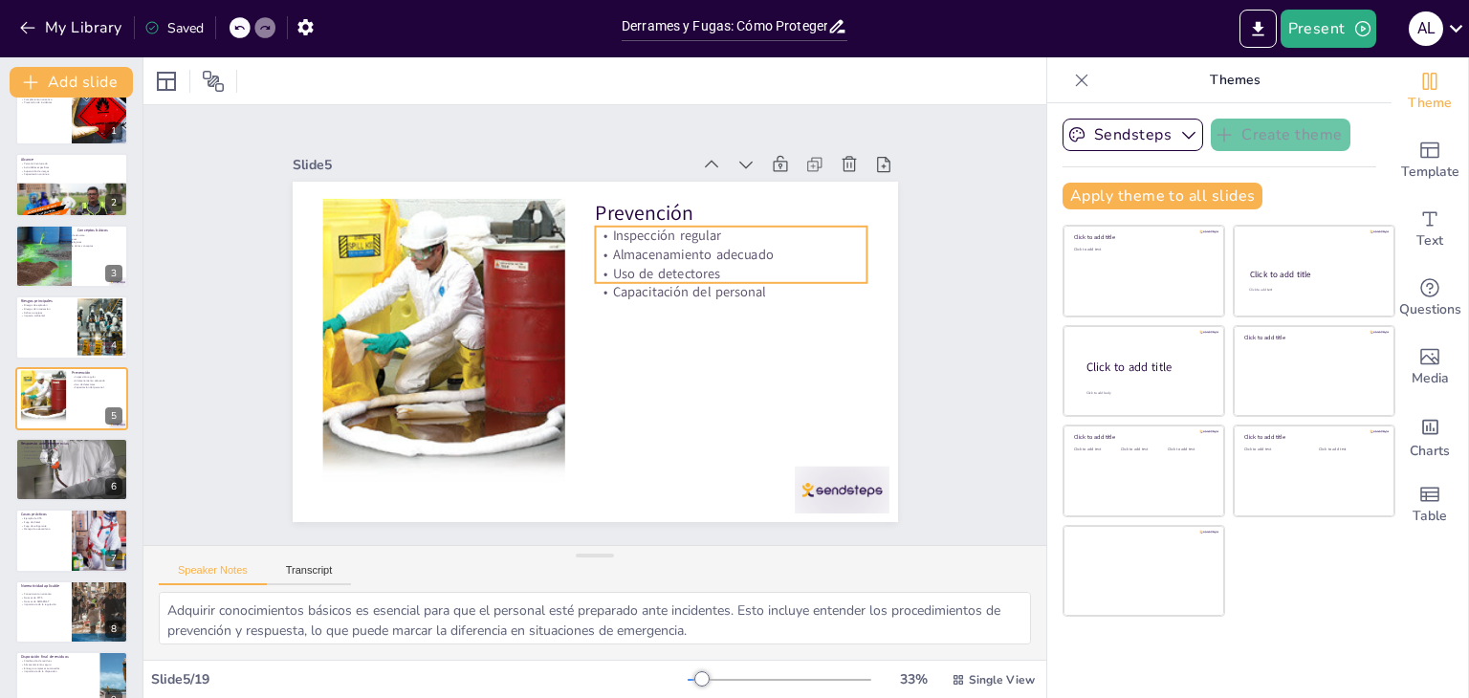
checkbox input "true"
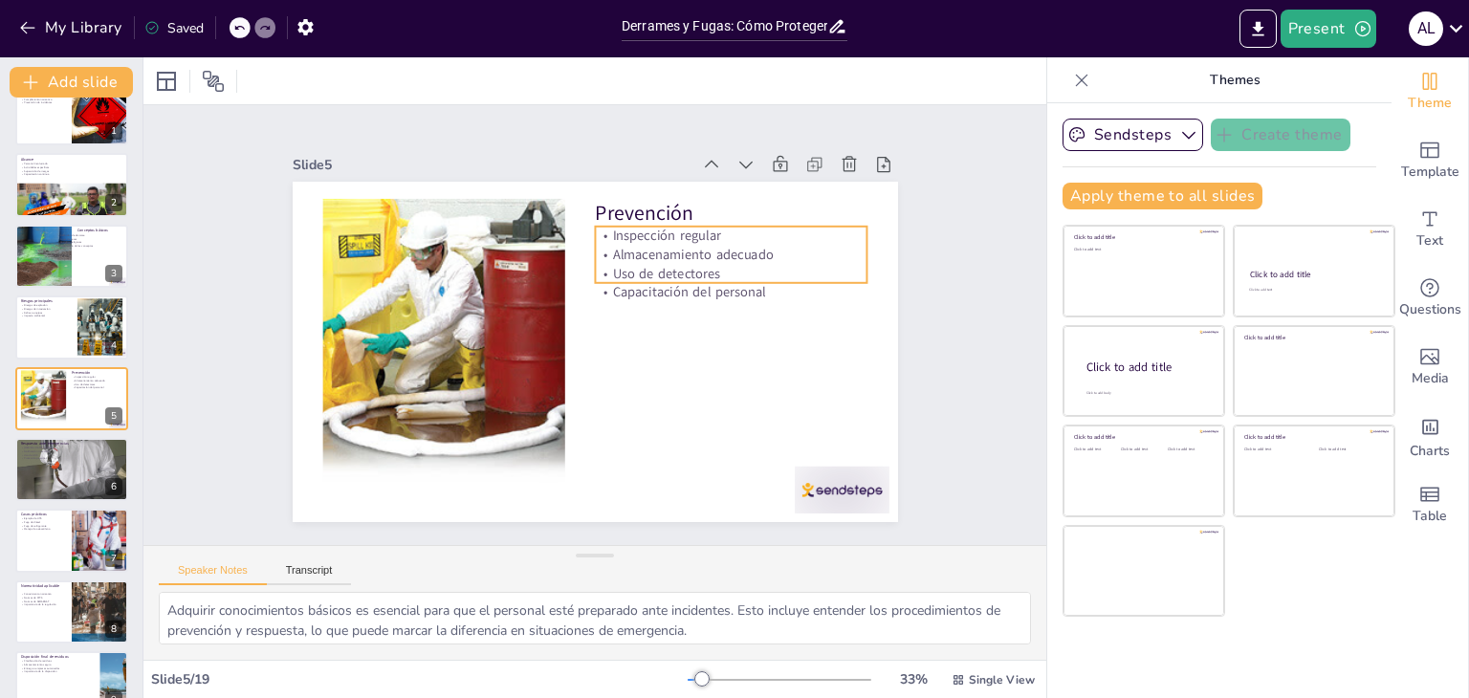
checkbox input "true"
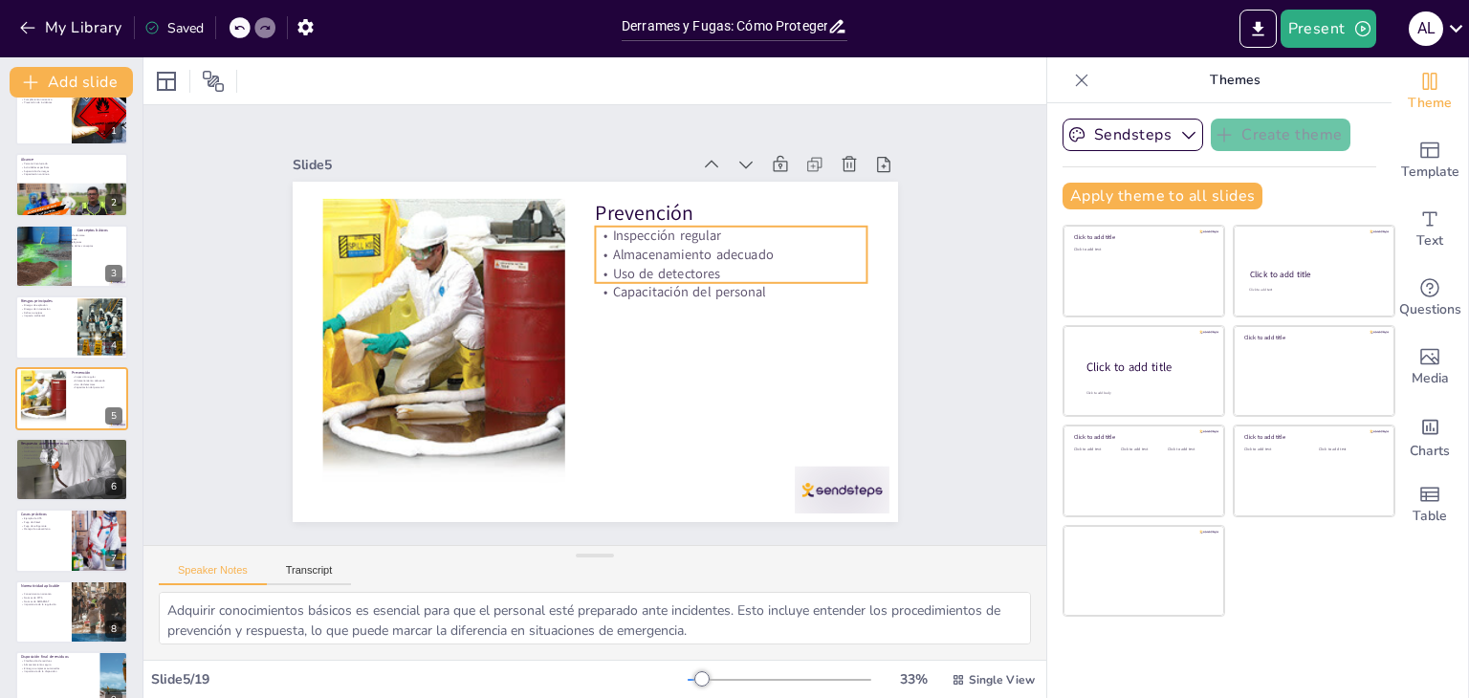
checkbox input "true"
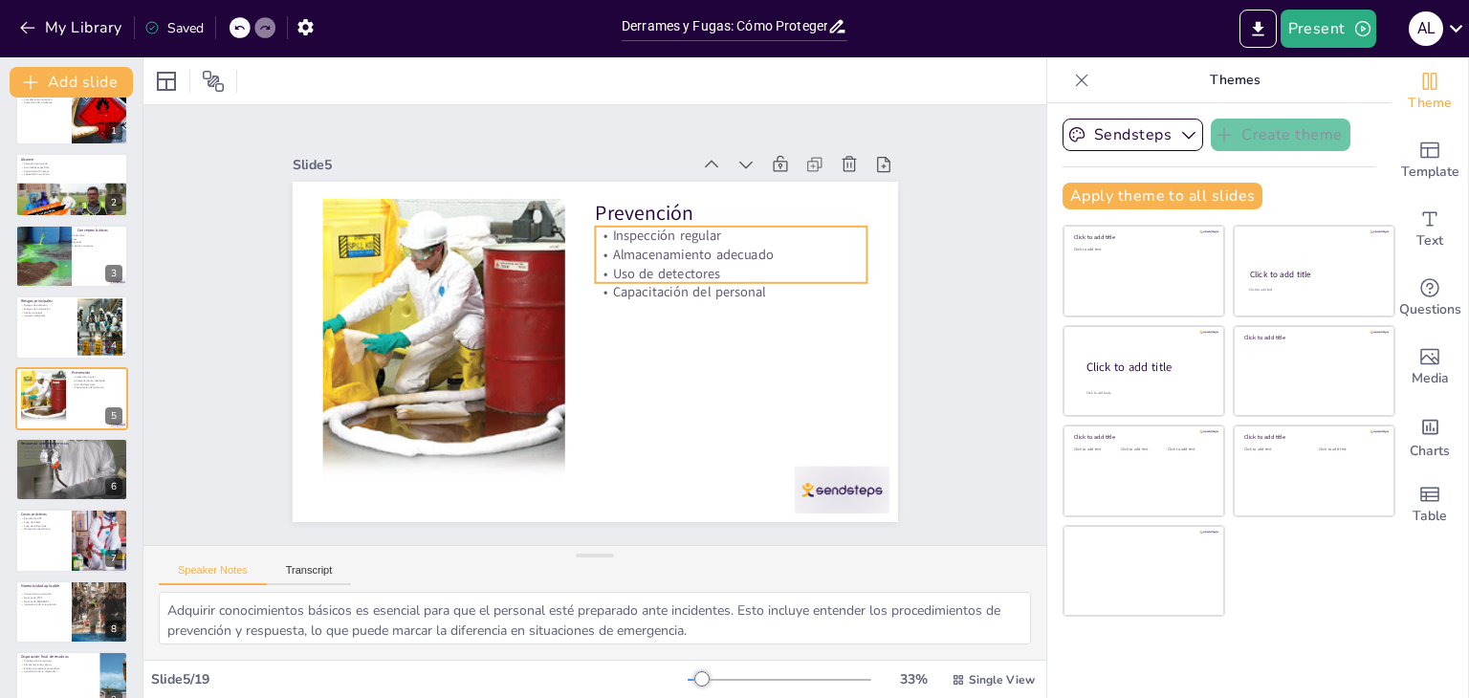
checkbox input "true"
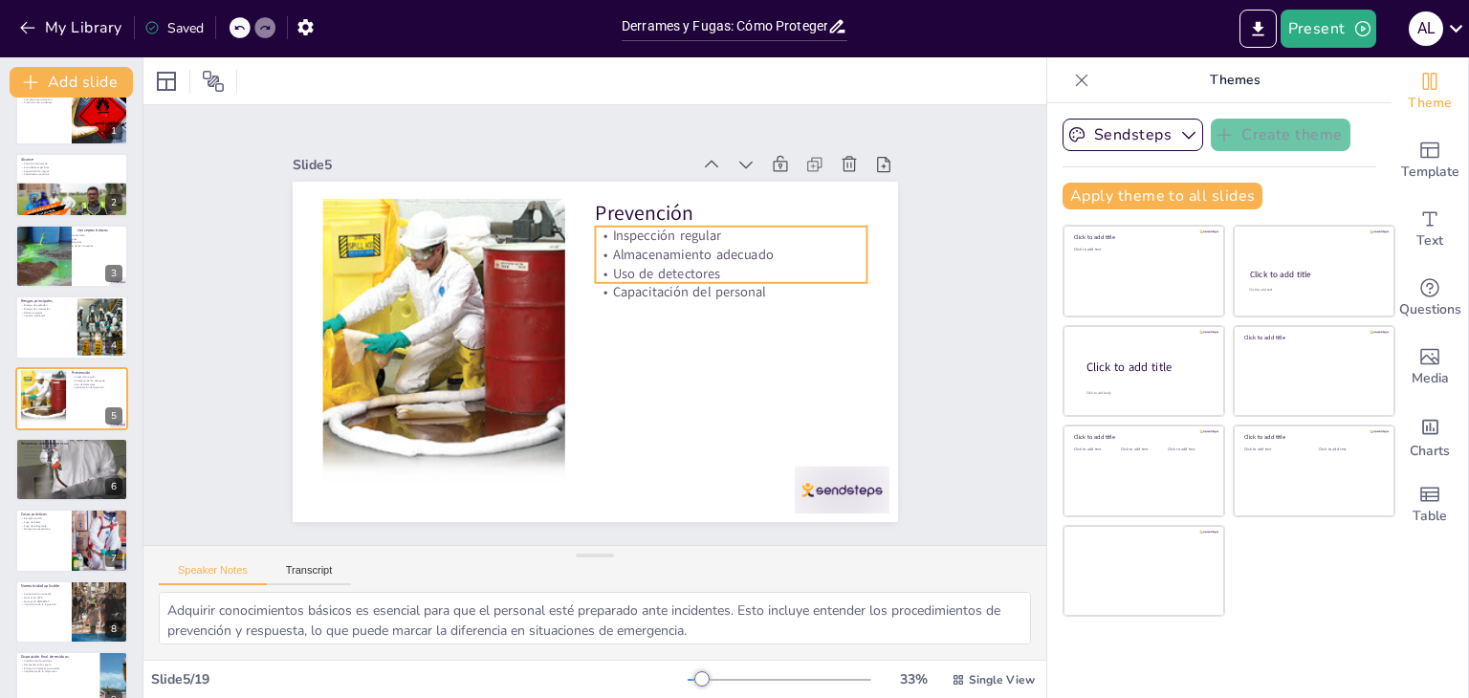
checkbox input "true"
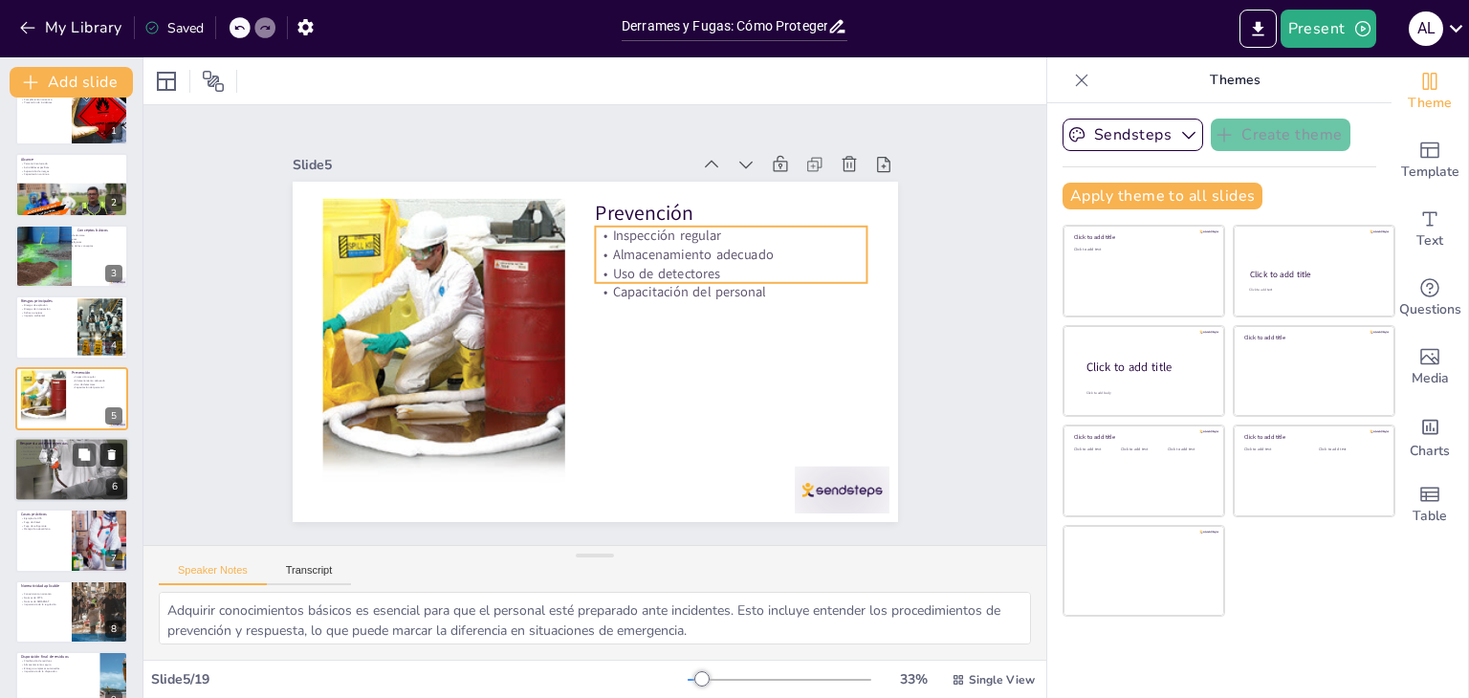
checkbox input "true"
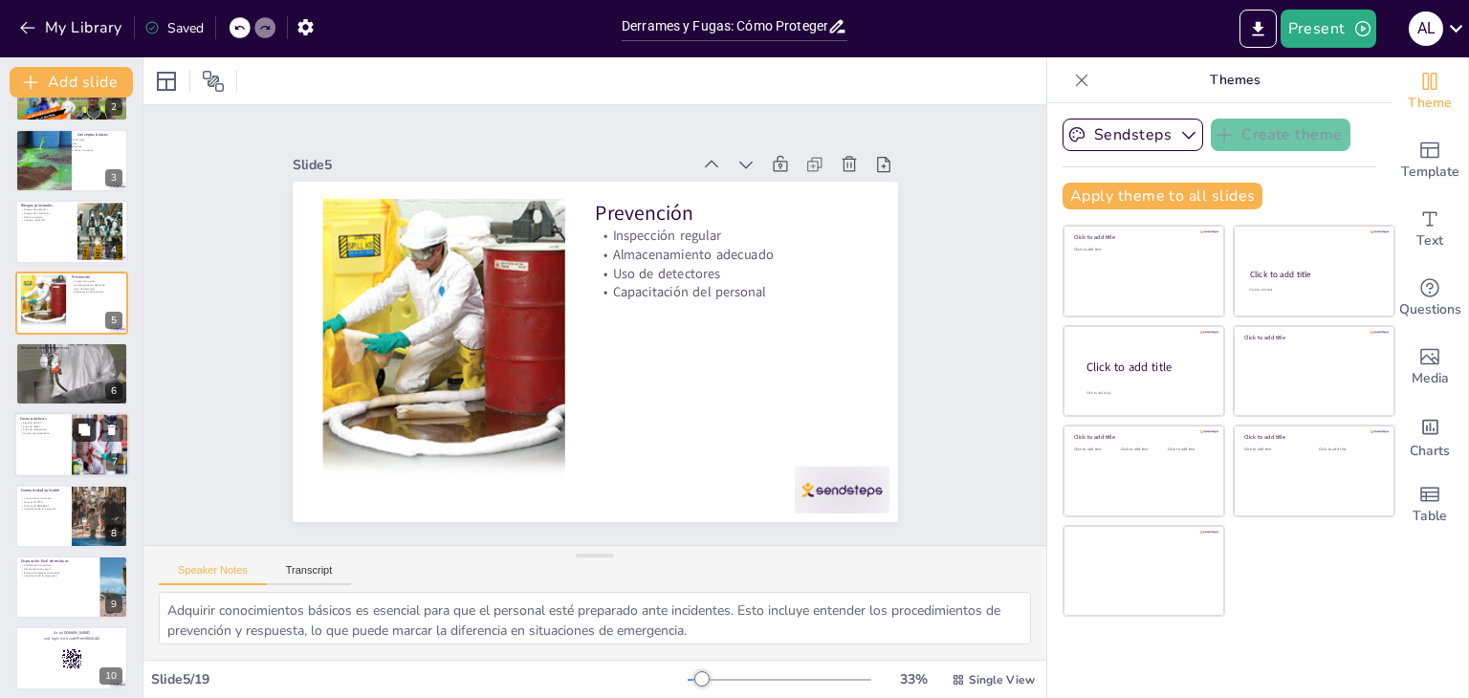
checkbox input "true"
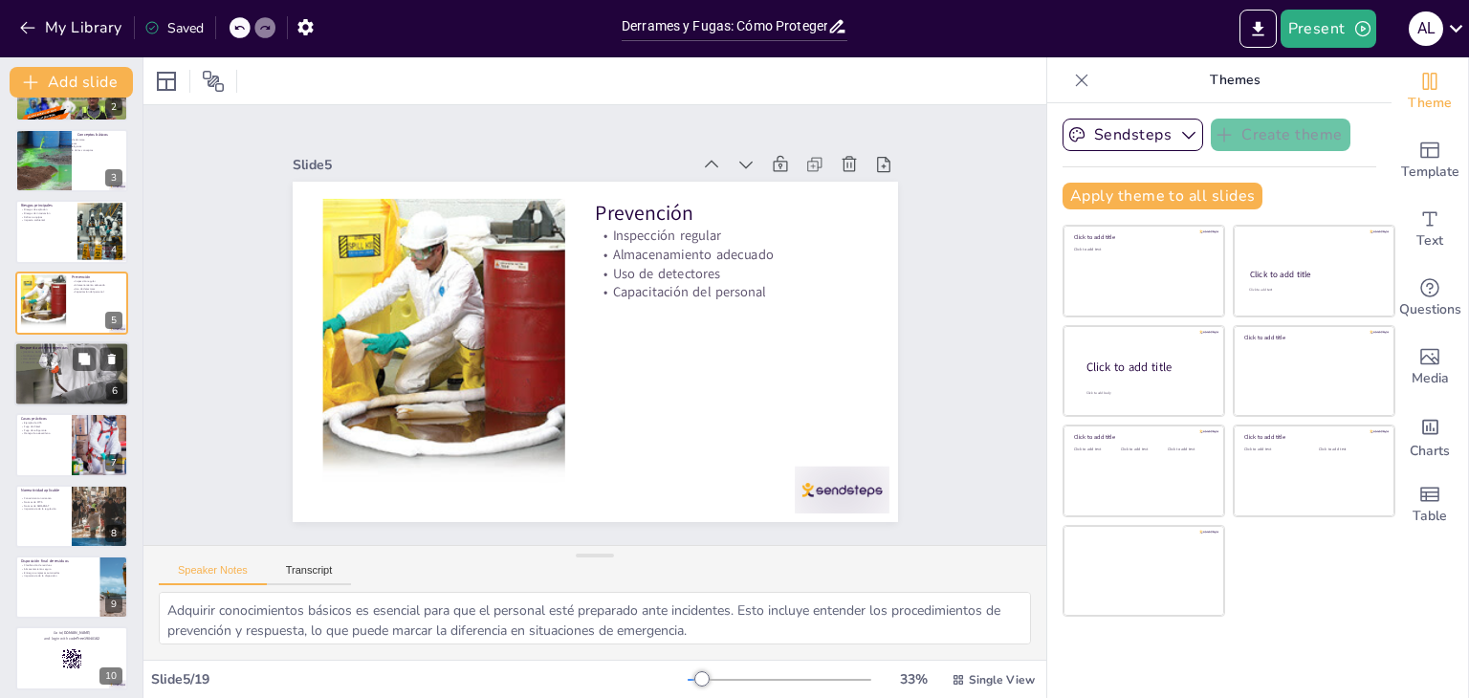
click at [73, 388] on div at bounding box center [71, 374] width 115 height 153
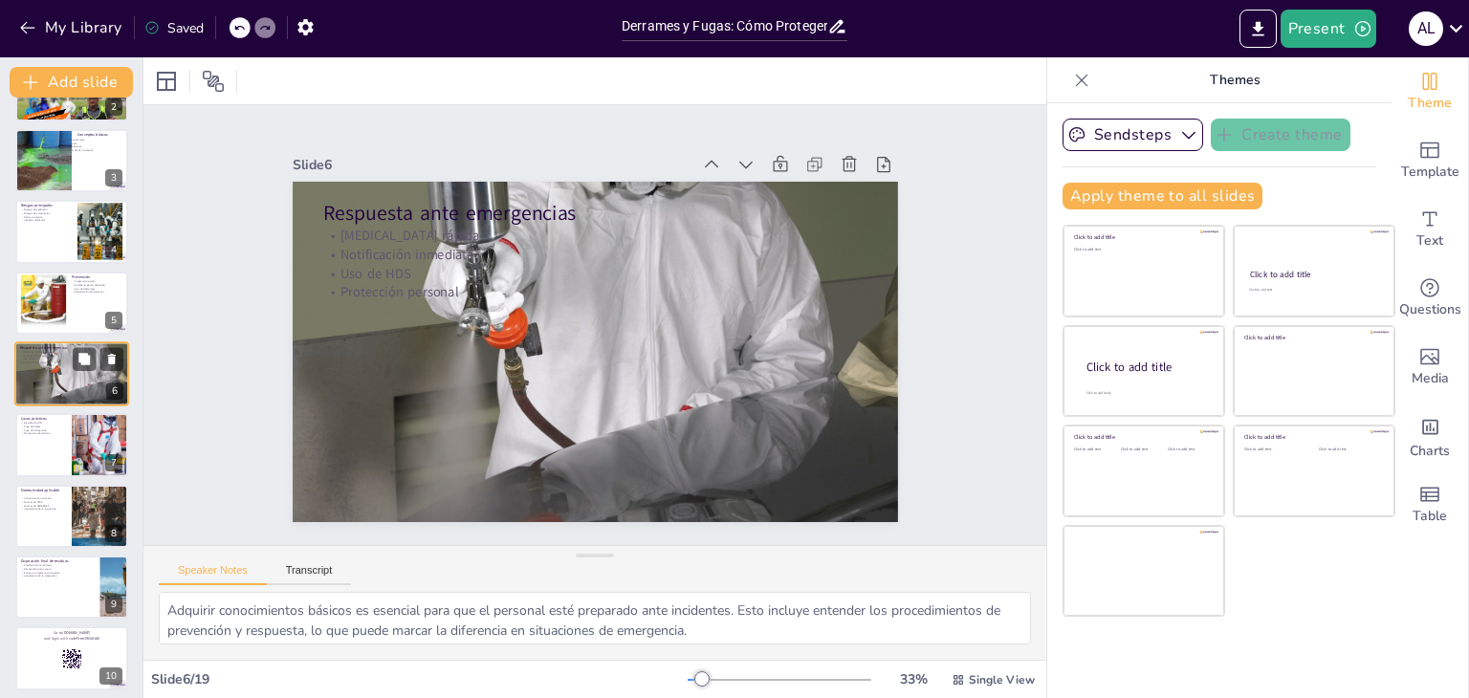
scroll to position [102, 0]
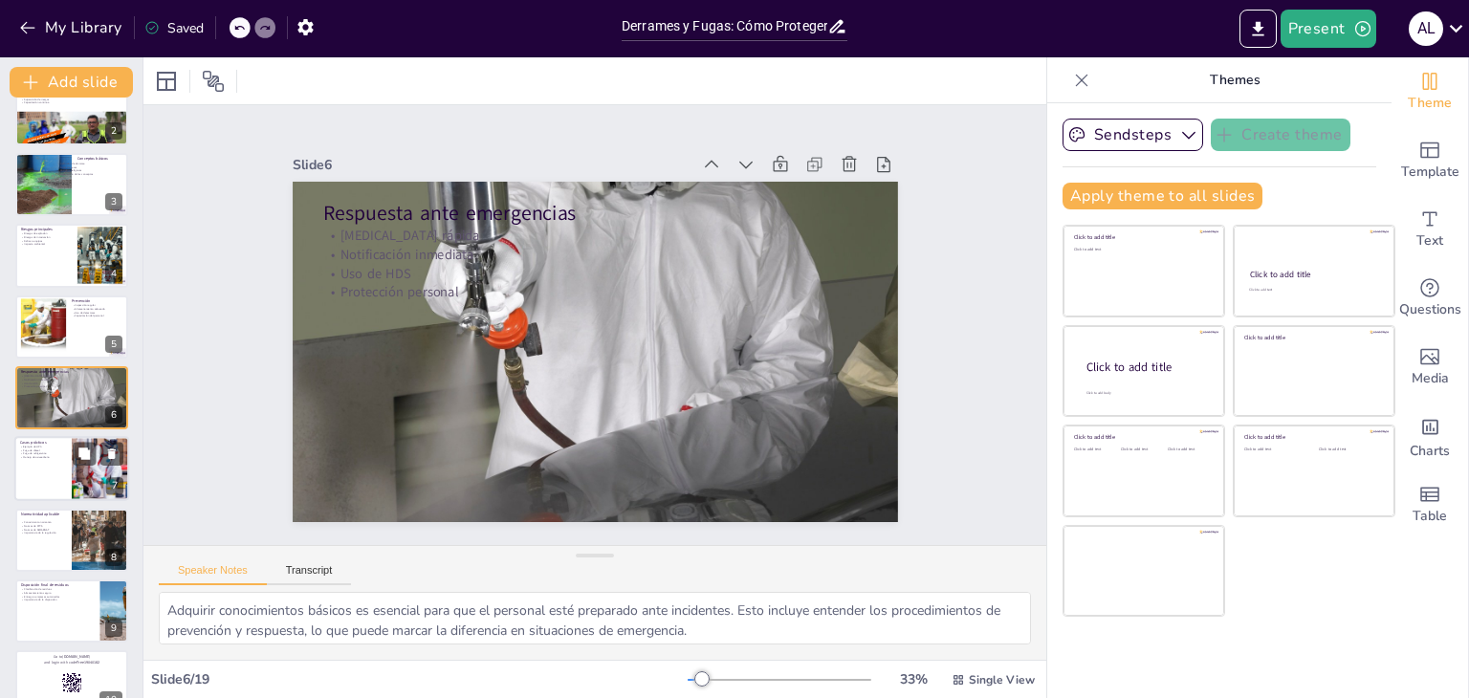
click at [40, 481] on div at bounding box center [71, 469] width 115 height 65
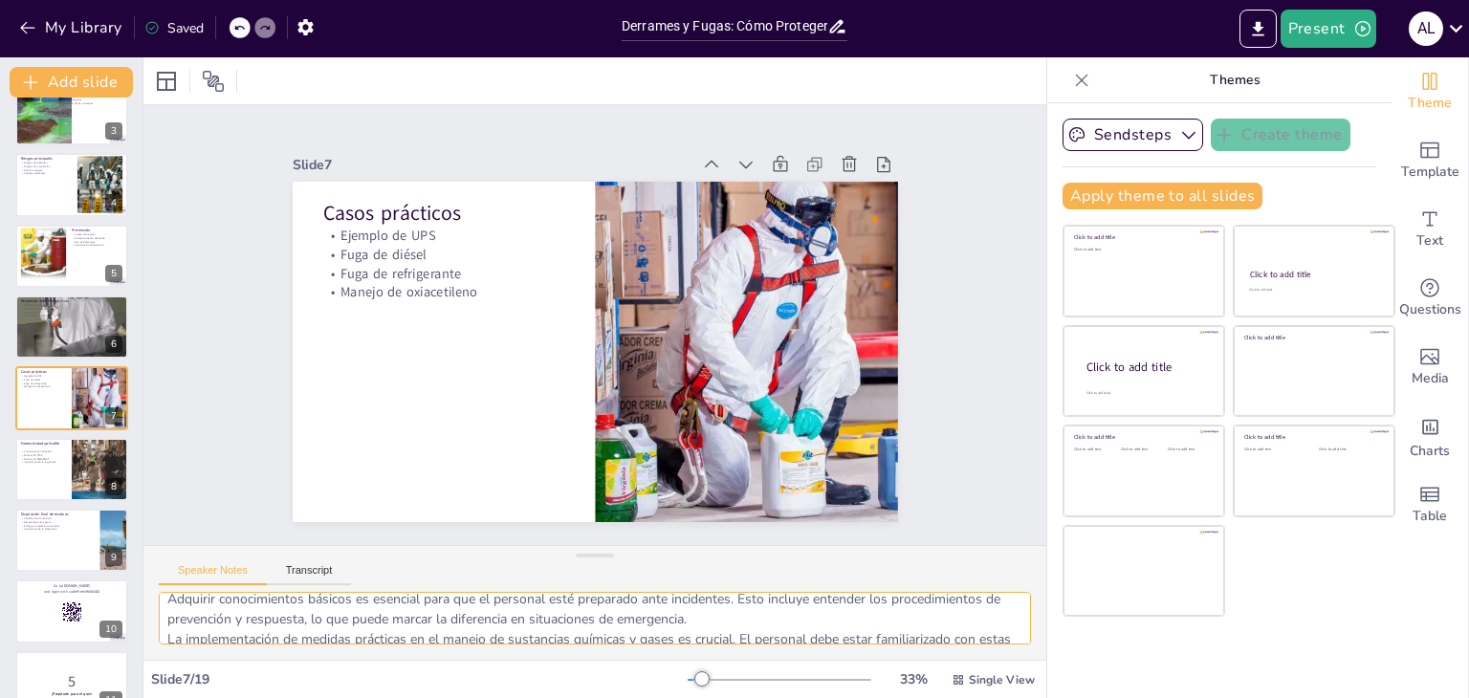
scroll to position [0, 0]
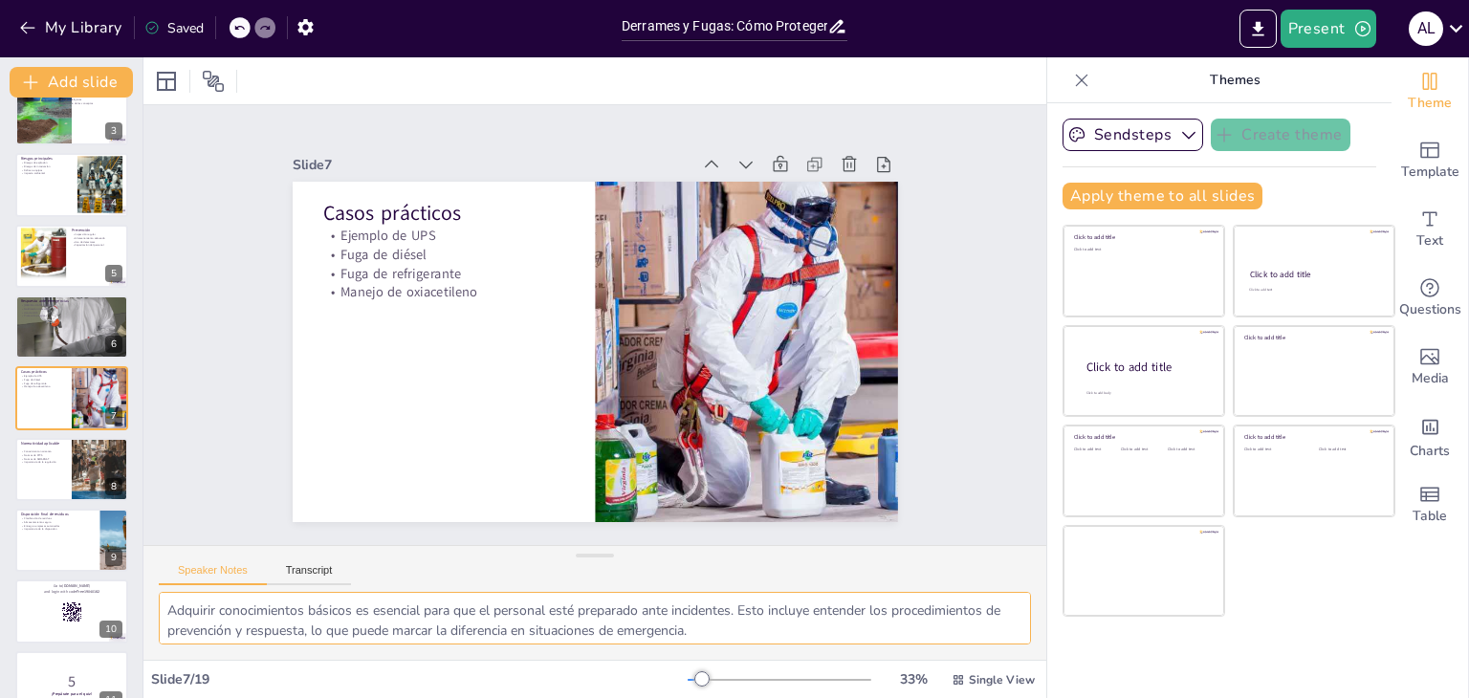
drag, startPoint x: 276, startPoint y: 614, endPoint x: 359, endPoint y: 604, distance: 82.9
click at [359, 604] on textarea "El manejo de electrolitos en UPS es un caso práctico importante. La neutralizac…" at bounding box center [595, 618] width 872 height 53
click at [306, 629] on textarea "El manejo de electrolitos en UPS es un caso práctico importante. La neutralizac…" at bounding box center [595, 618] width 872 height 53
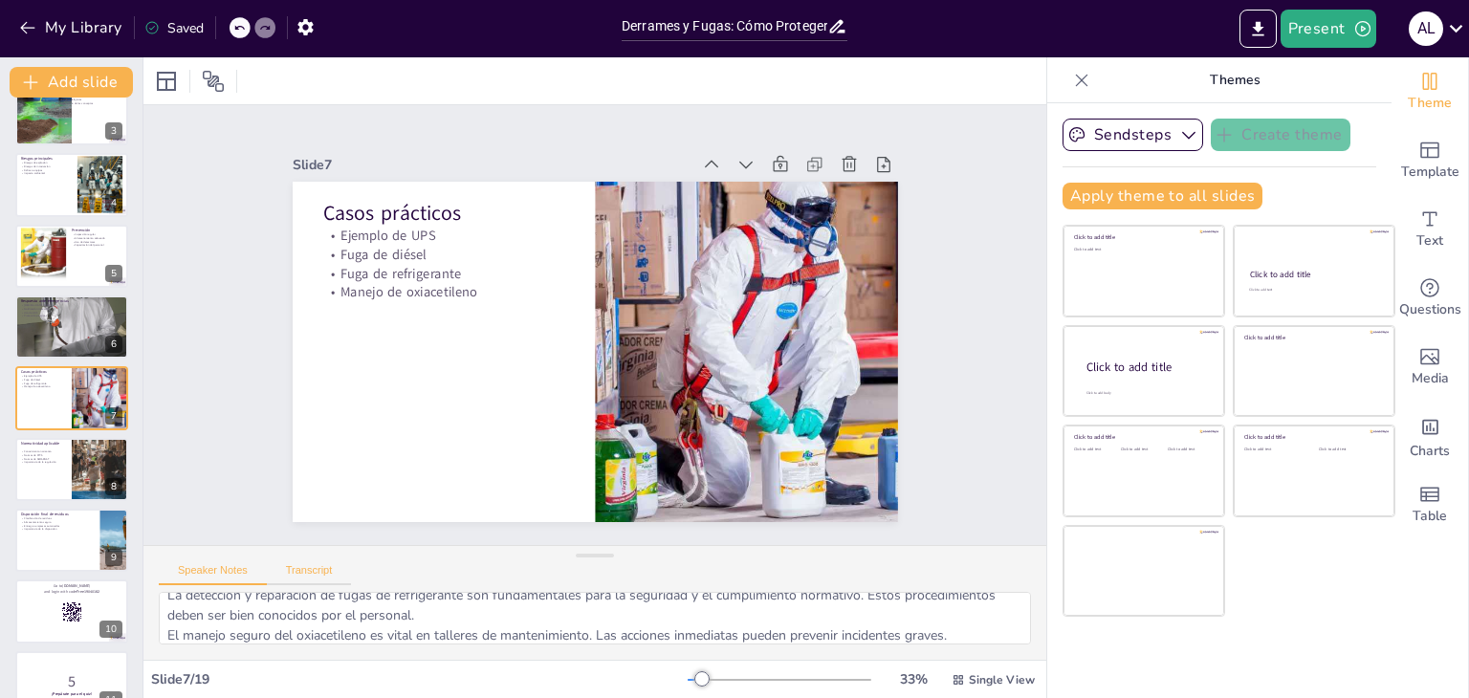
click at [314, 571] on button "Transcript" at bounding box center [309, 574] width 85 height 21
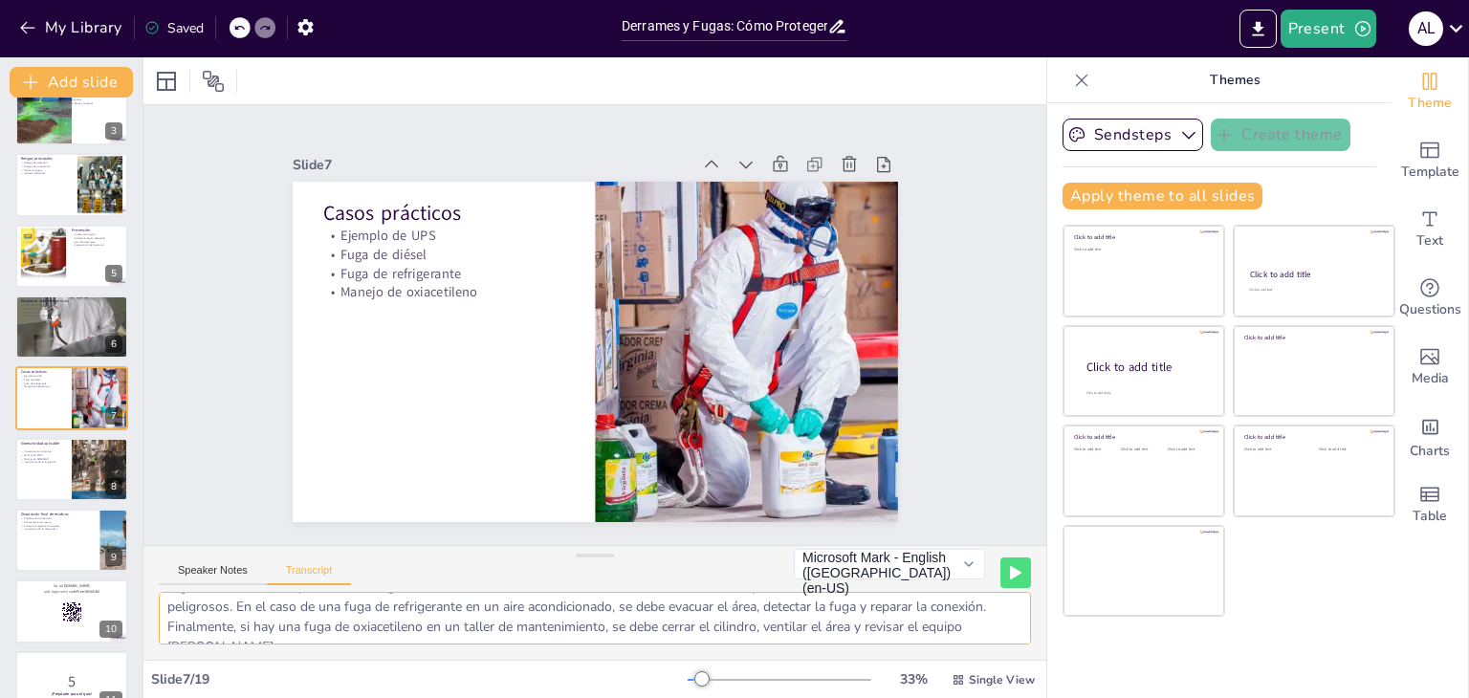
scroll to position [84, 0]
drag, startPoint x: 327, startPoint y: 613, endPoint x: 652, endPoint y: 629, distance: 324.7
click at [719, 629] on textarea "En esta sección, presentaremos algunos casos prácticos que ilustran cómo maneja…" at bounding box center [595, 618] width 872 height 53
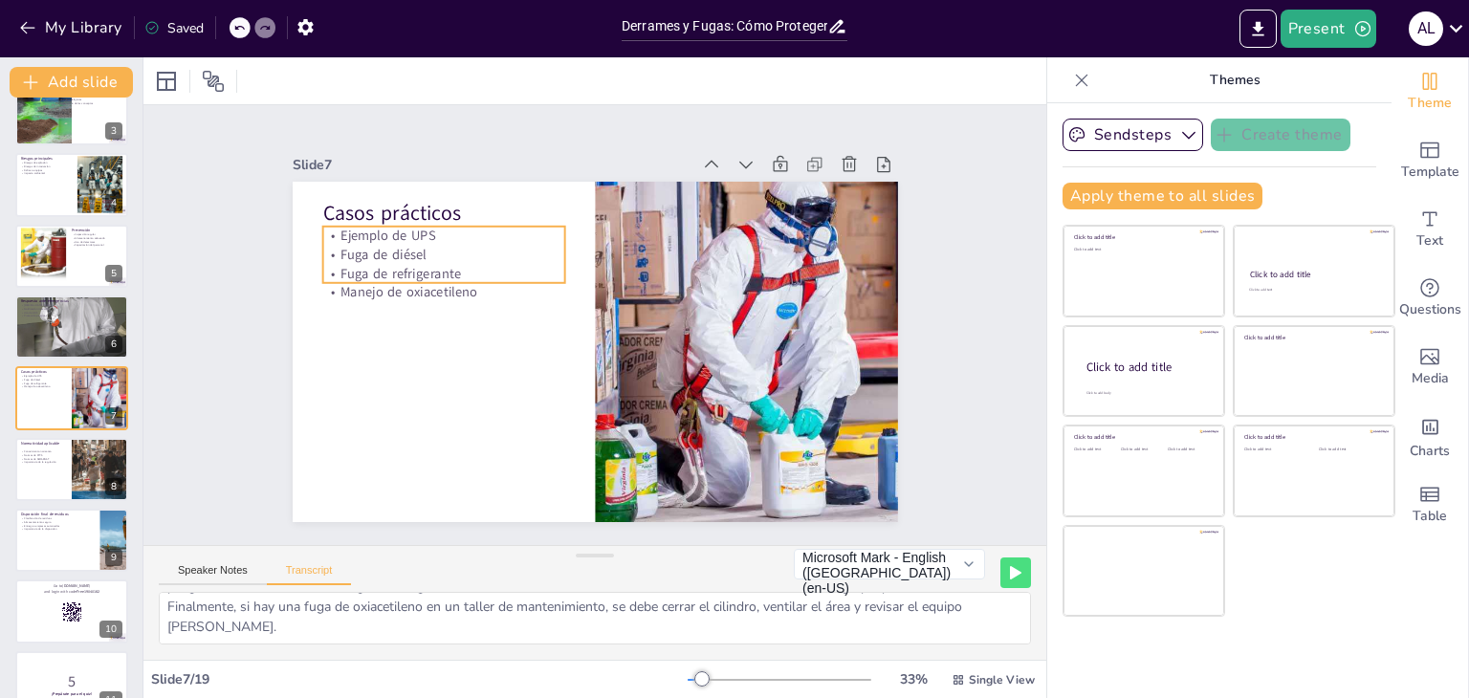
click at [387, 276] on div "Casos prácticos Ejemplo de UPS Fuga de diésel Fuga de refrigerante Manejo de ox…" at bounding box center [596, 352] width 606 height 341
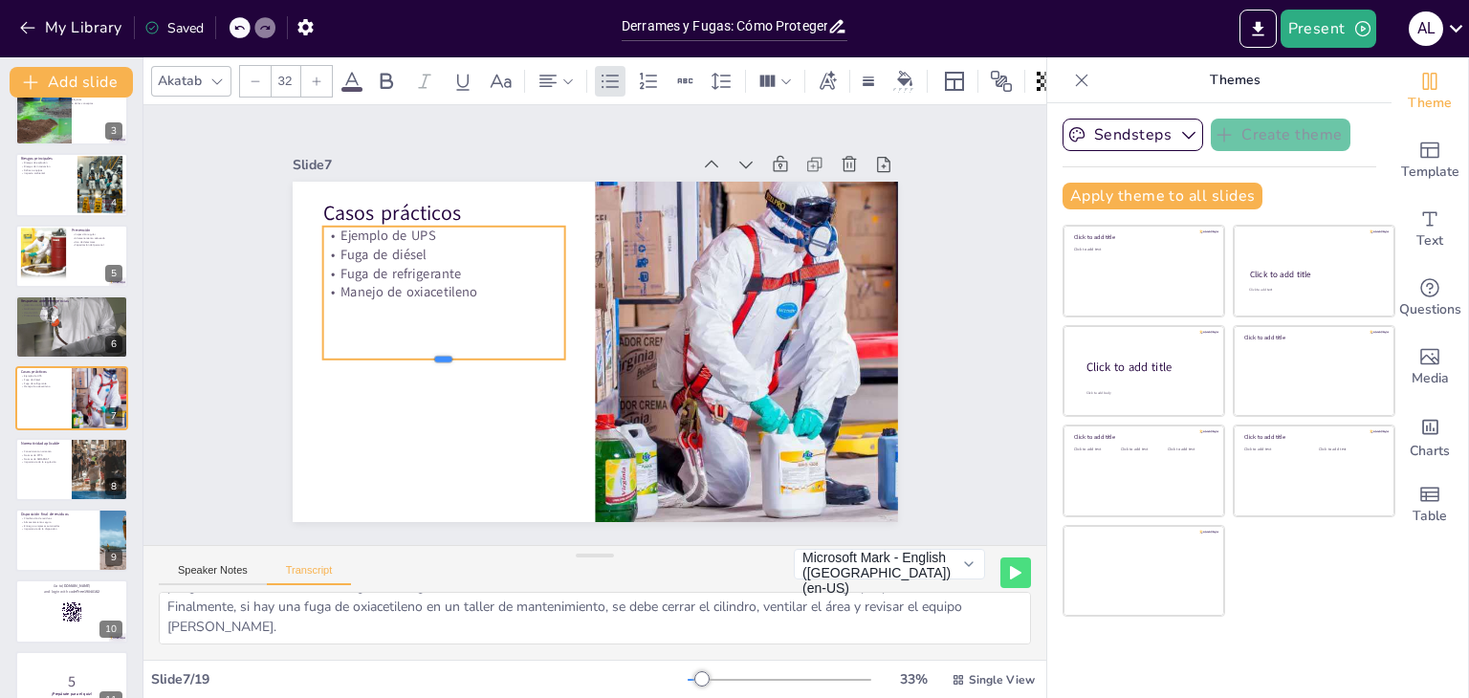
drag, startPoint x: 425, startPoint y: 276, endPoint x: 412, endPoint y: 354, distance: 78.5
click at [412, 360] on div at bounding box center [443, 367] width 242 height 15
click at [459, 284] on p "Manejo de oxiacetileno" at bounding box center [443, 292] width 242 height 19
click at [451, 283] on p "Manejo de oxiacetileno" at bounding box center [443, 292] width 242 height 19
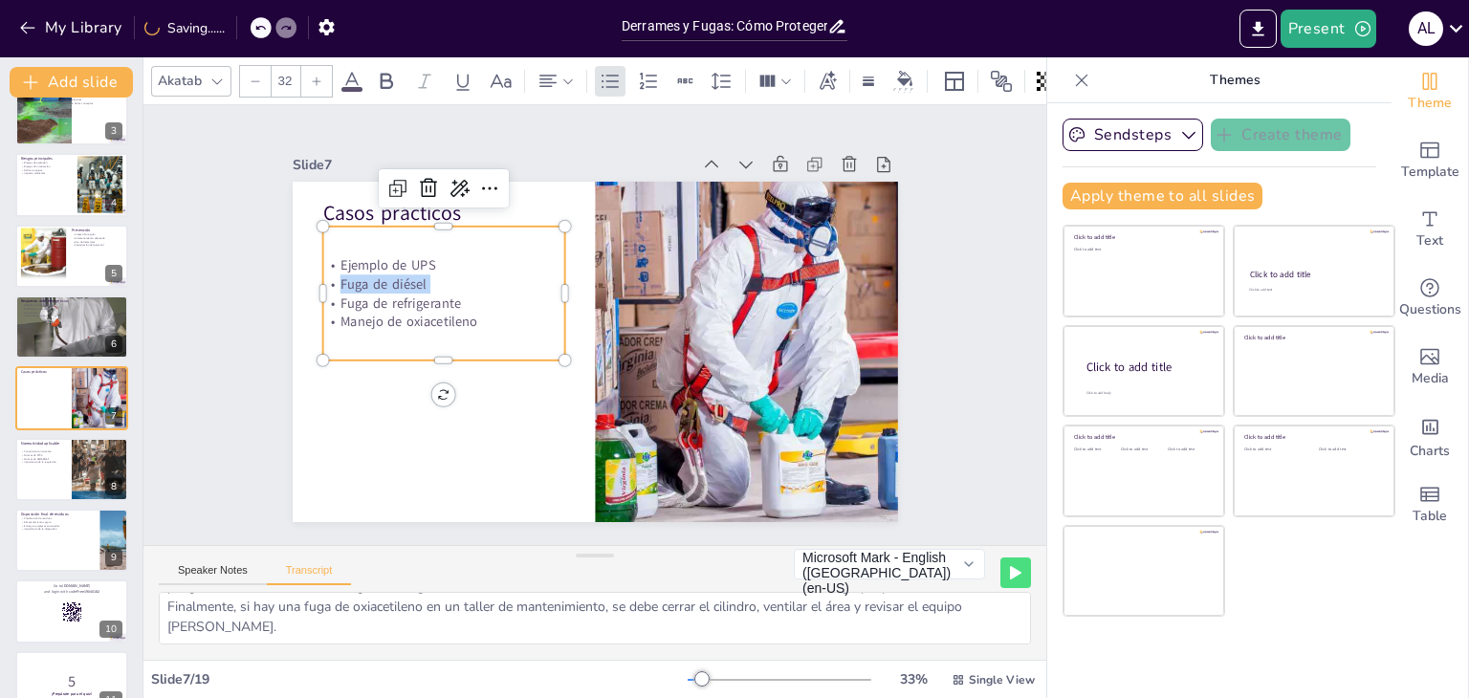
click at [451, 281] on p "Fuga de diésel" at bounding box center [443, 284] width 242 height 19
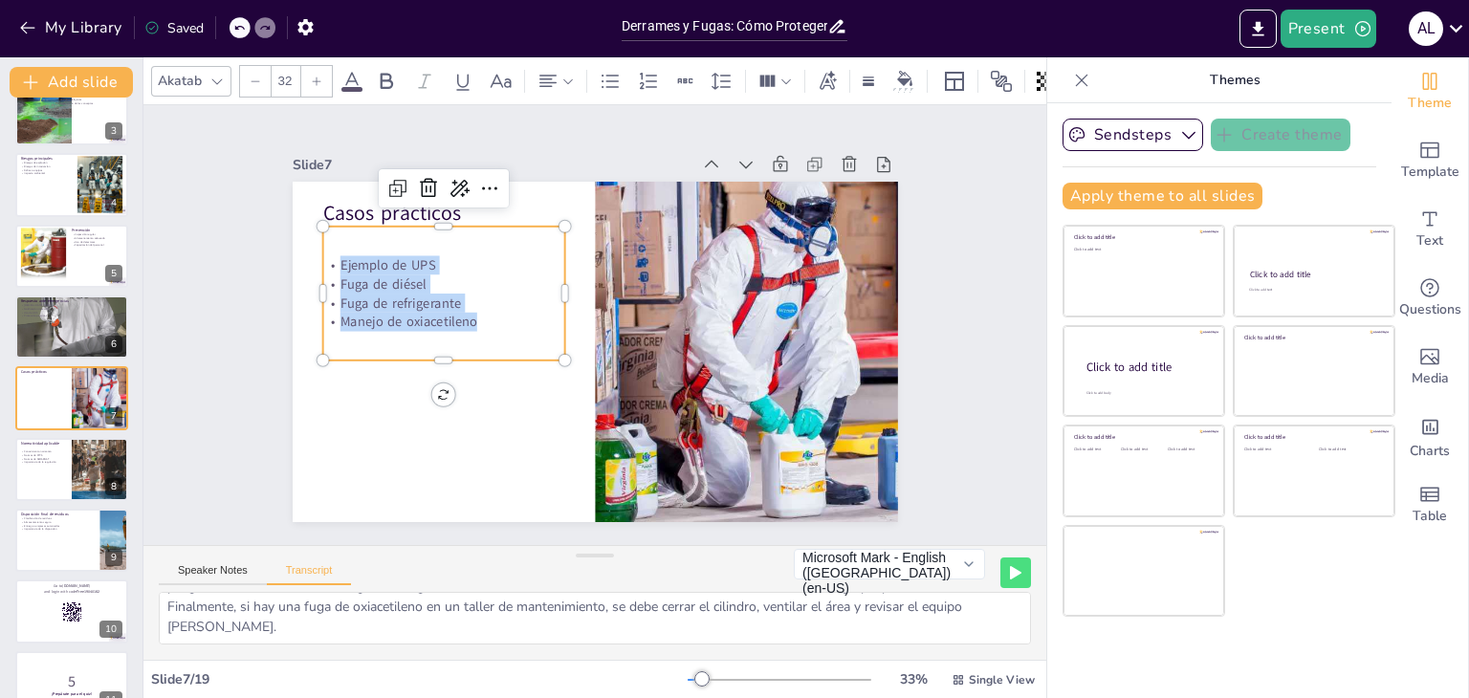
drag, startPoint x: 458, startPoint y: 312, endPoint x: 318, endPoint y: 254, distance: 152.3
click at [322, 256] on div "Ejemplo de UPS Fuga de diésel Fuga de refrigerante Manejo de oxiacetileno" at bounding box center [443, 294] width 242 height 76
copy div "Ejemplo de UPS Fuga de diésel Fuga de refrigerante Manejo de oxiacetileno"
click at [69, 453] on div at bounding box center [71, 469] width 115 height 65
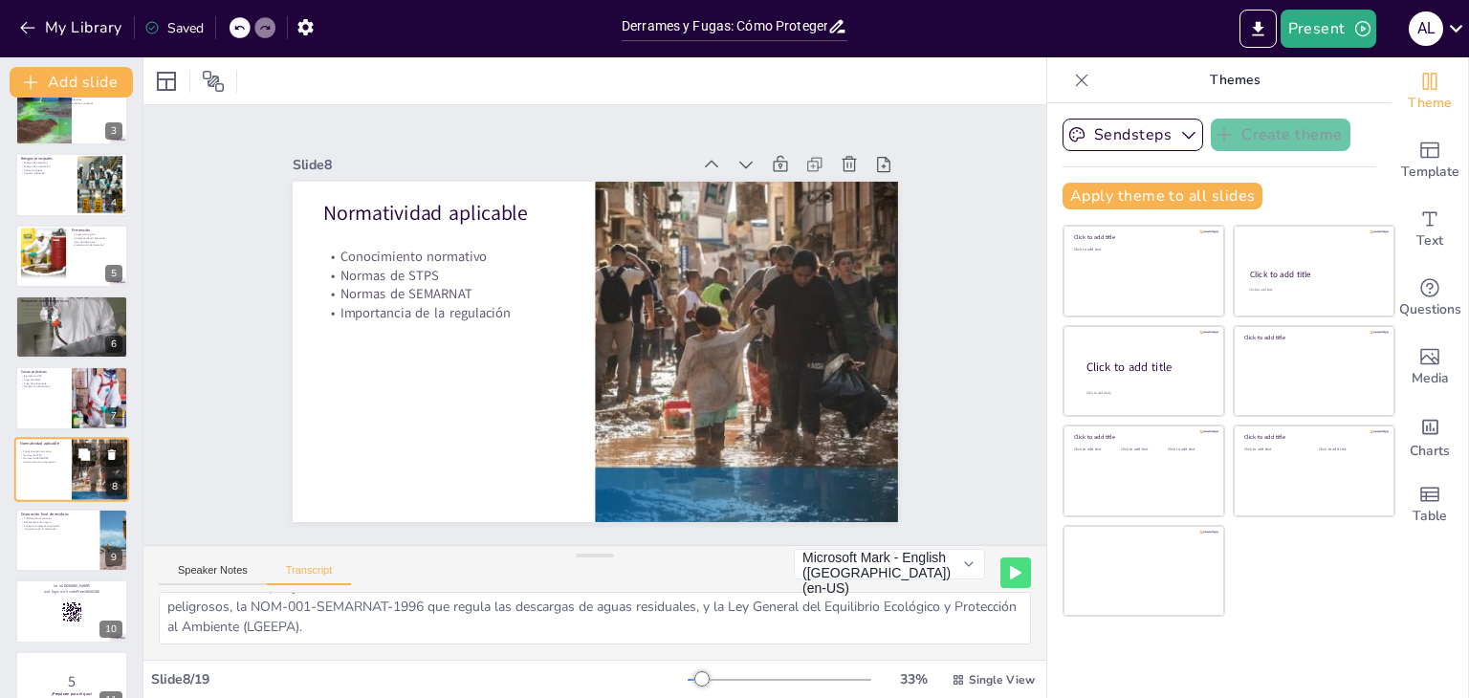
scroll to position [245, 0]
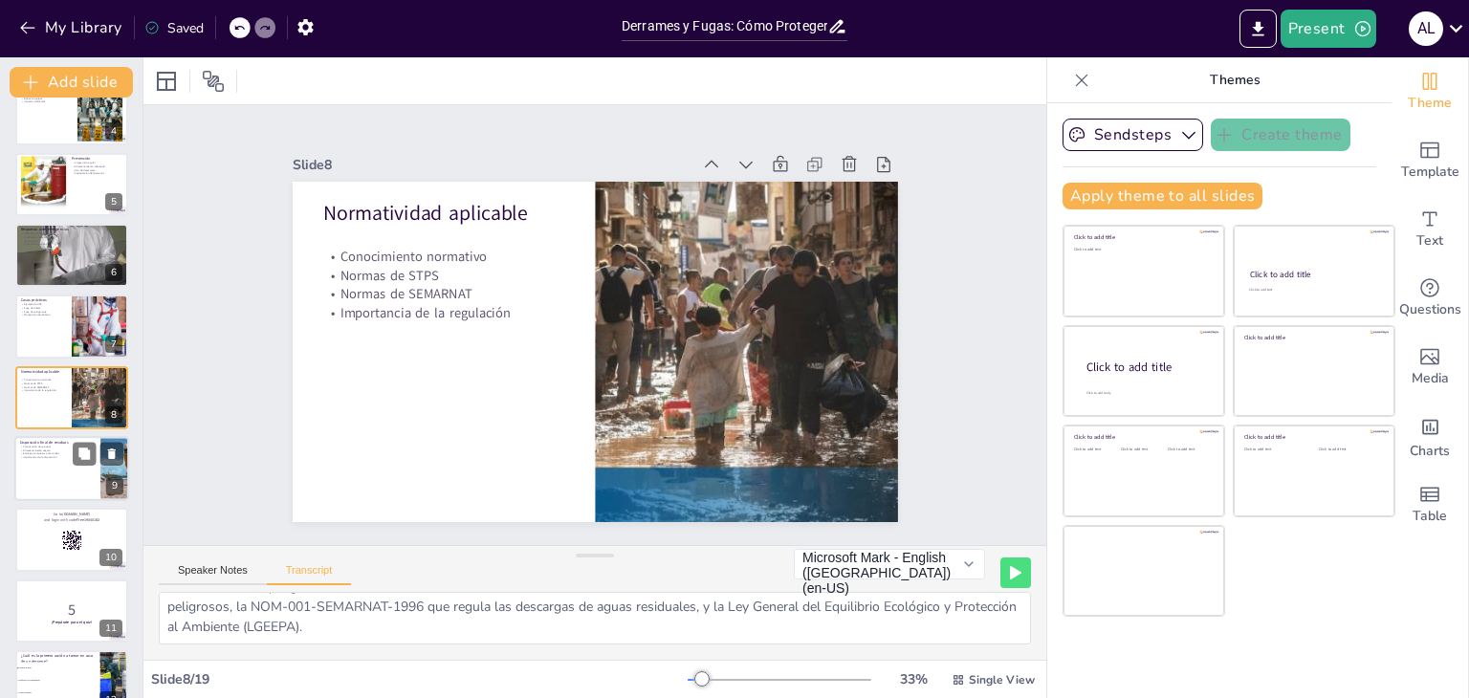
click at [35, 467] on div at bounding box center [71, 468] width 115 height 65
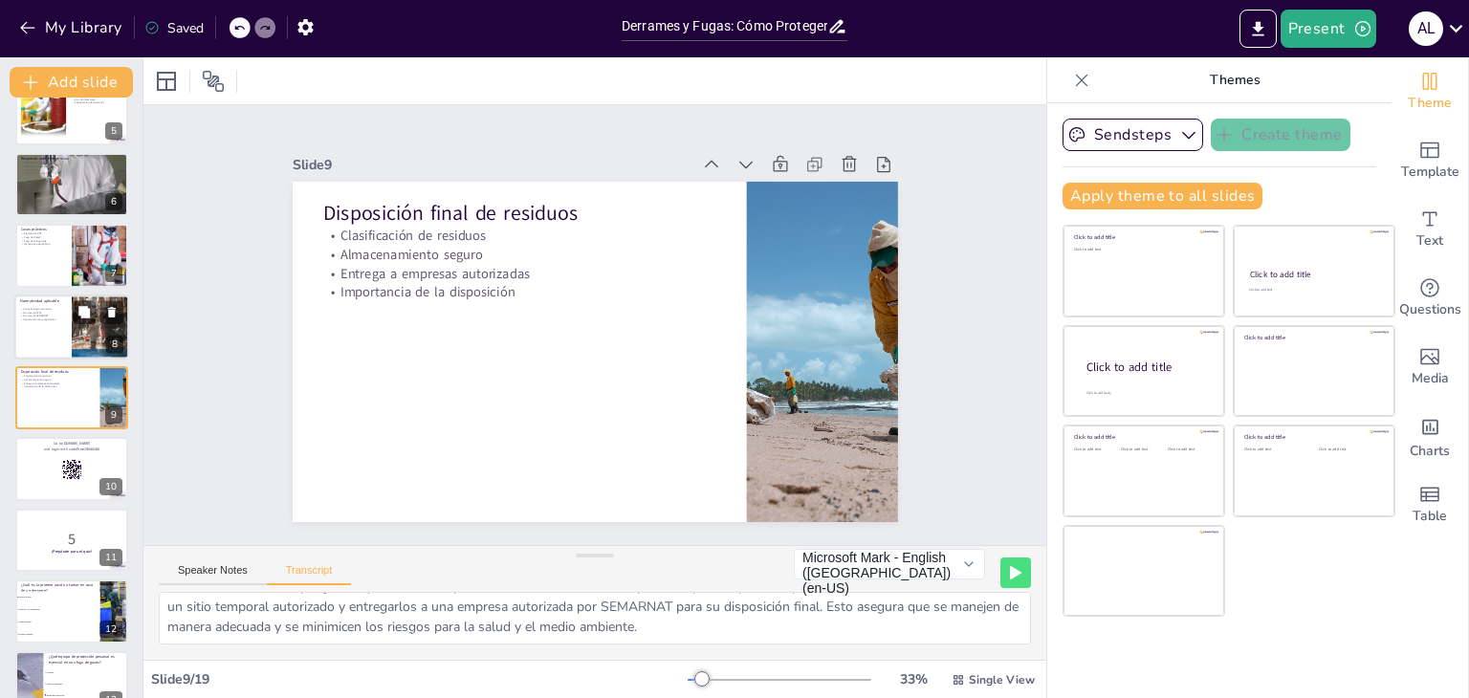
click at [35, 330] on div at bounding box center [71, 327] width 115 height 65
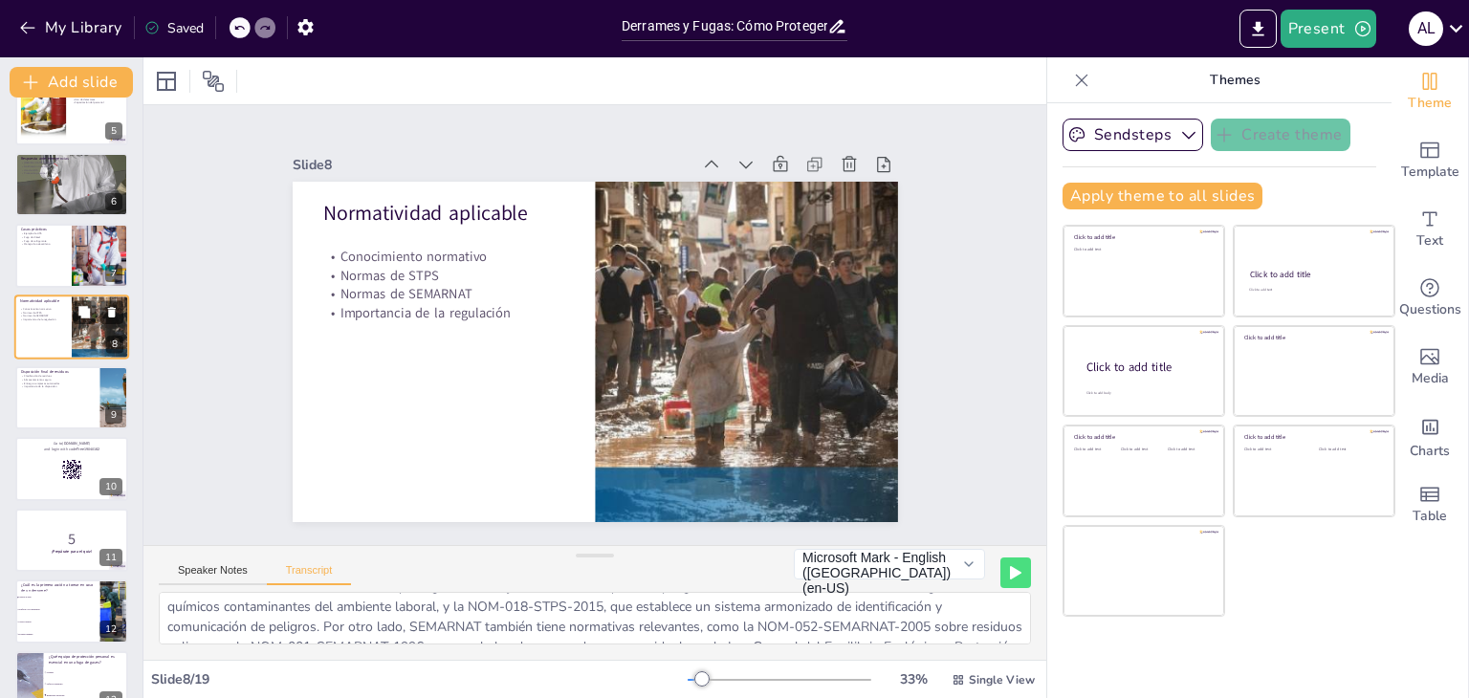
scroll to position [84, 0]
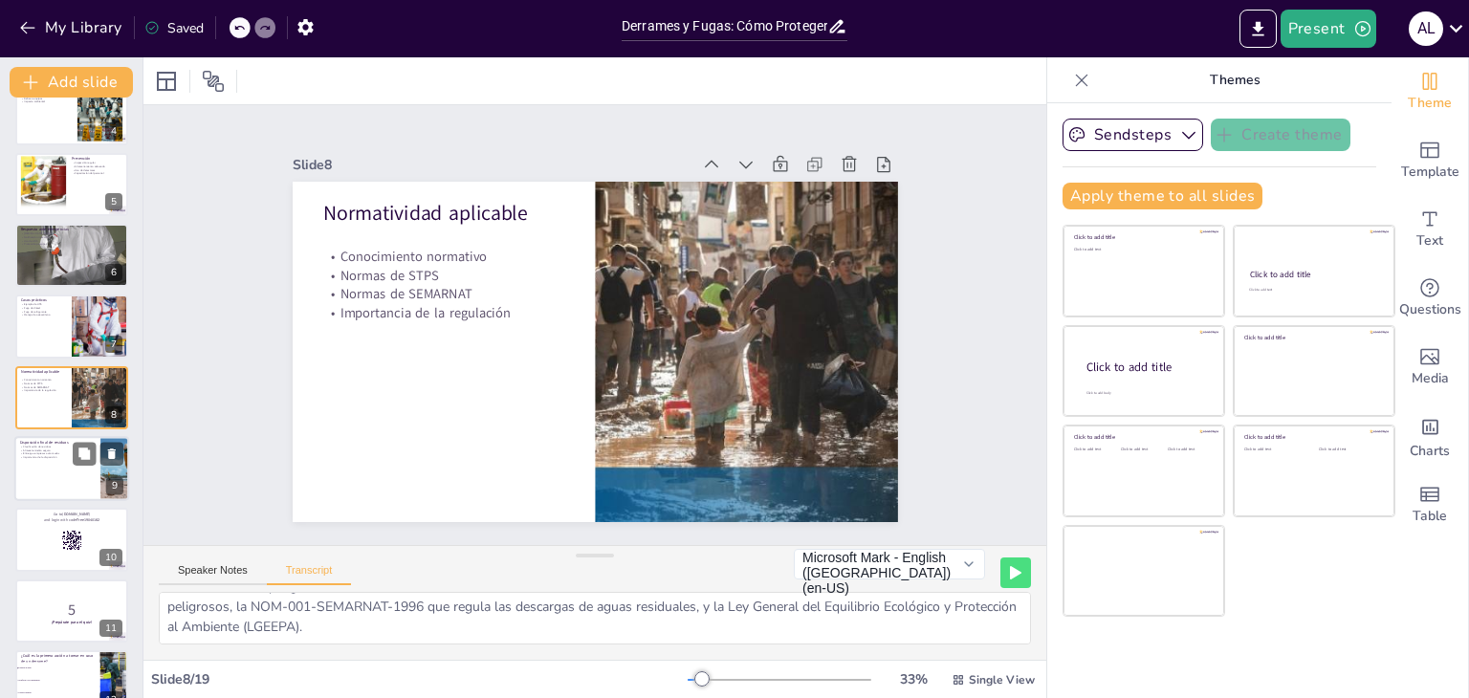
click at [46, 475] on div at bounding box center [71, 468] width 115 height 65
